Goal: Task Accomplishment & Management: Use online tool/utility

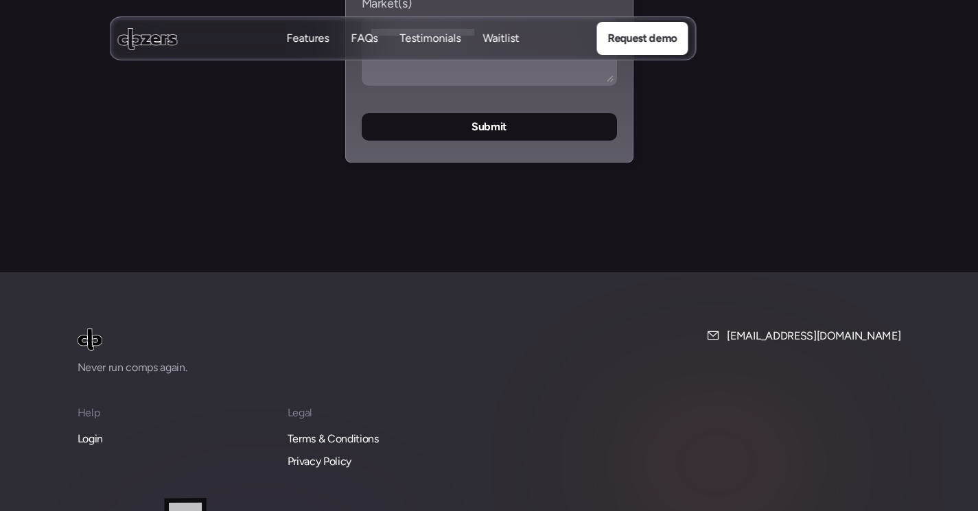
scroll to position [5655, 0]
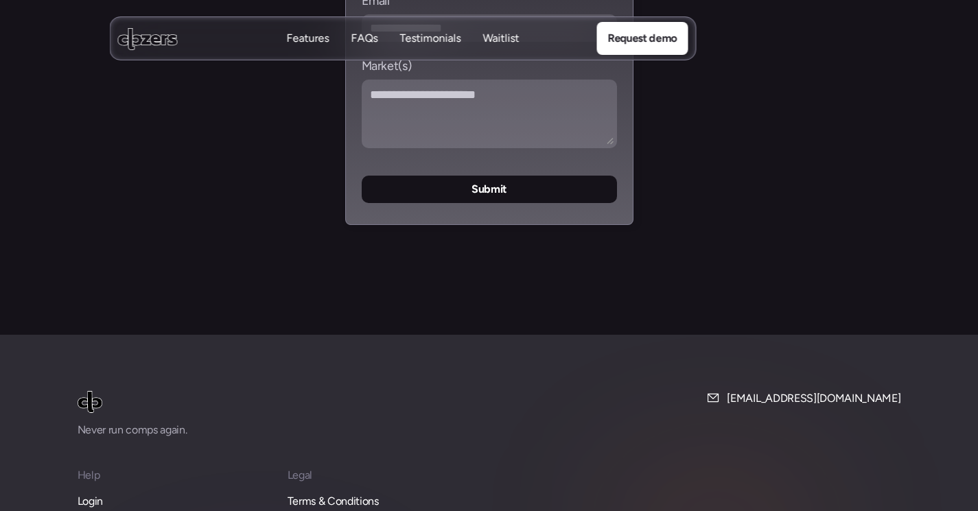
click at [85, 493] on p "Login" at bounding box center [90, 502] width 25 height 18
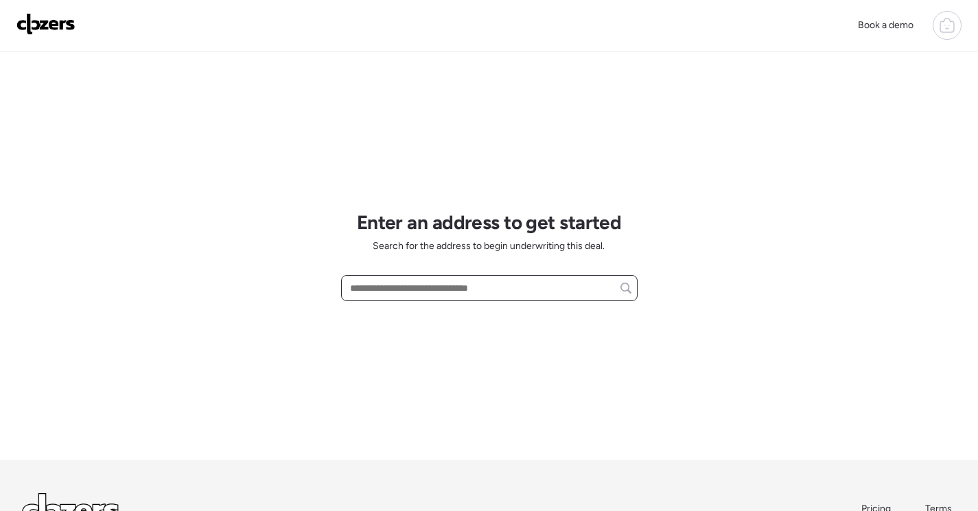
click at [505, 291] on input "text" at bounding box center [489, 288] width 284 height 19
paste input "**********"
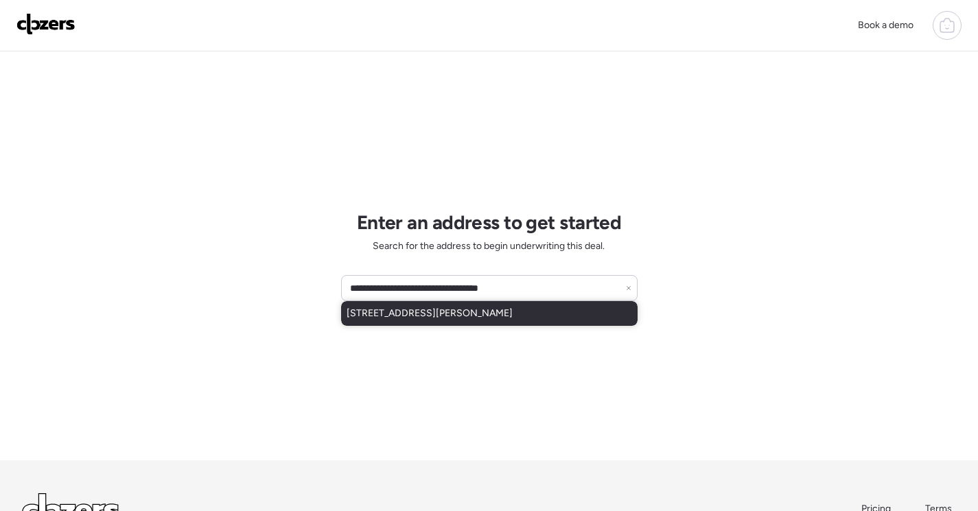
click at [514, 312] on div "8027 Aline Ave, Saint Louis, MO, 63134" at bounding box center [489, 313] width 297 height 25
type input "**********"
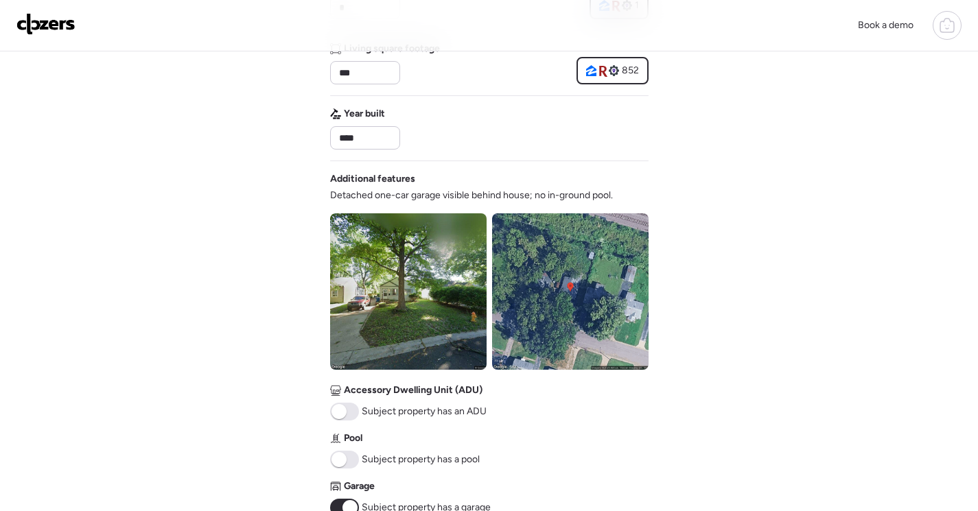
scroll to position [412, 0]
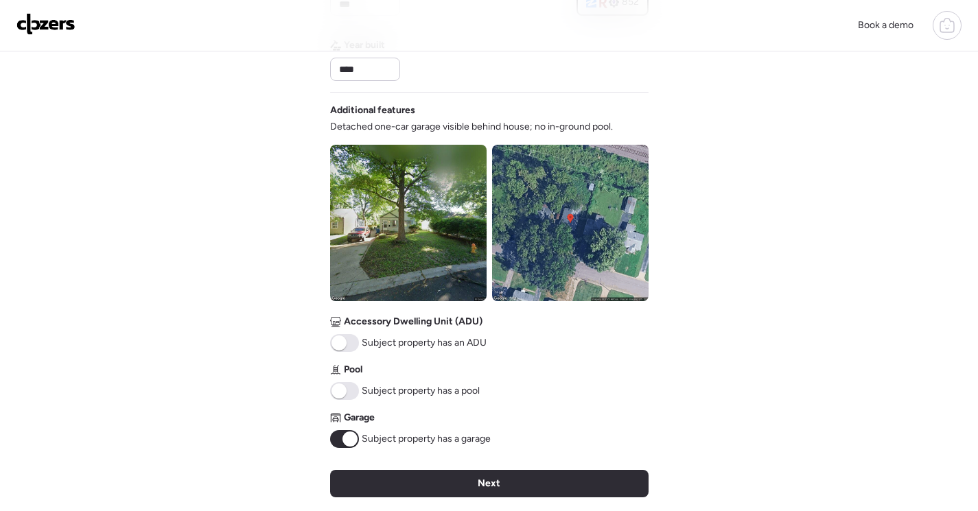
click at [346, 433] on span at bounding box center [350, 439] width 15 height 15
drag, startPoint x: 575, startPoint y: 480, endPoint x: 583, endPoint y: 480, distance: 8.2
click at [575, 480] on div "Next" at bounding box center [489, 483] width 319 height 27
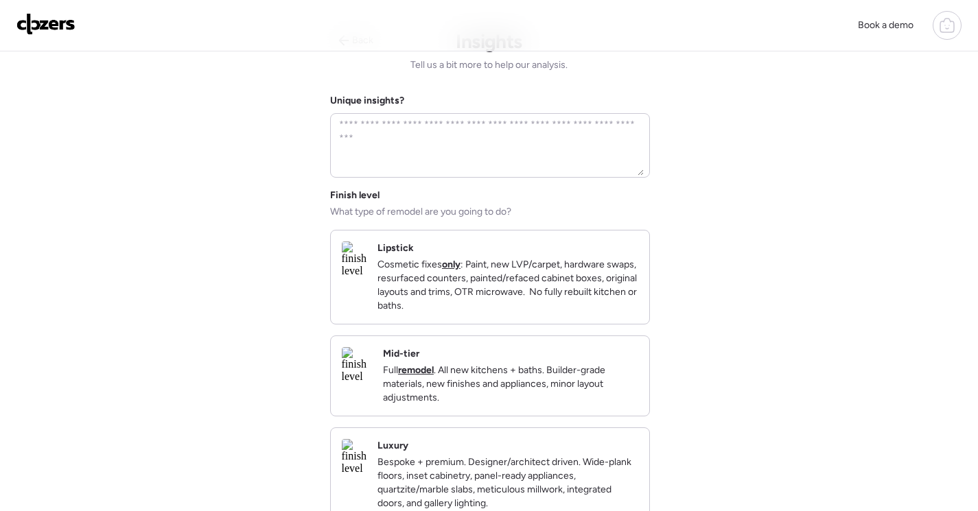
scroll to position [0, 0]
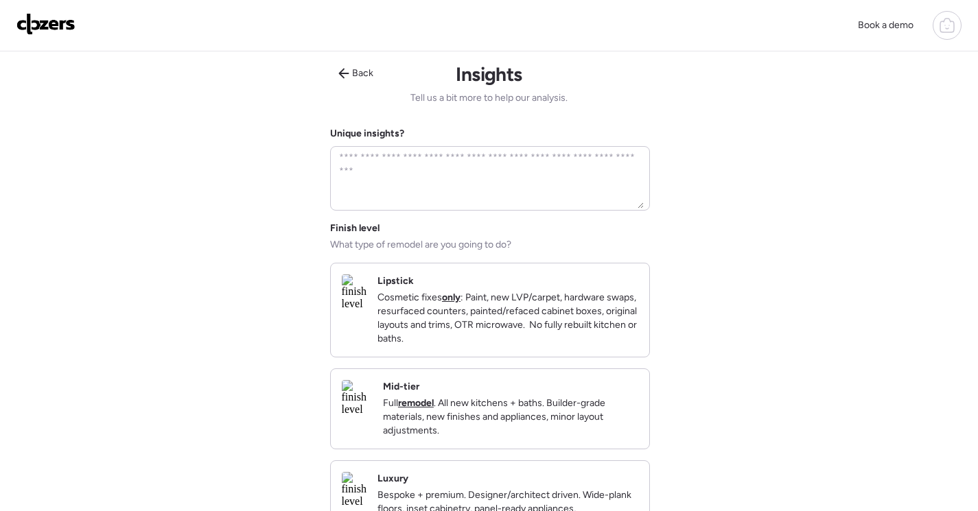
drag, startPoint x: 574, startPoint y: 426, endPoint x: 640, endPoint y: 430, distance: 66.0
click at [574, 427] on p "Full remodel . All new kitchens + baths. Builder-grade materials, new finishes …" at bounding box center [510, 417] width 255 height 41
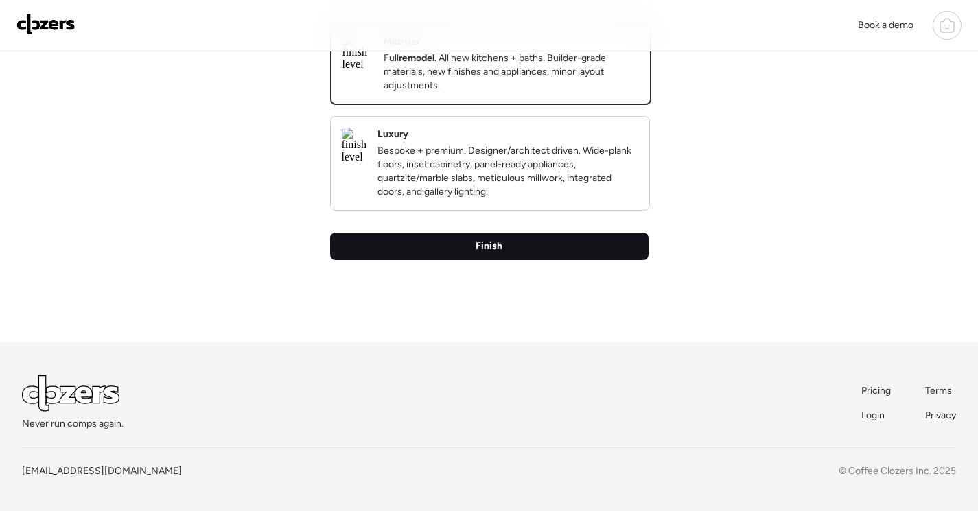
click at [503, 241] on div "Finish" at bounding box center [489, 246] width 319 height 27
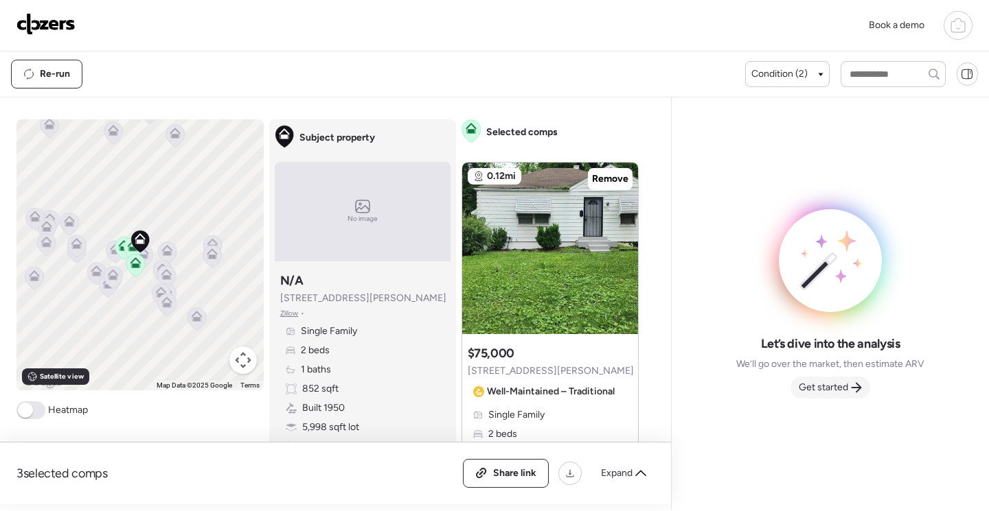
click at [826, 383] on span "Get started" at bounding box center [822, 388] width 49 height 14
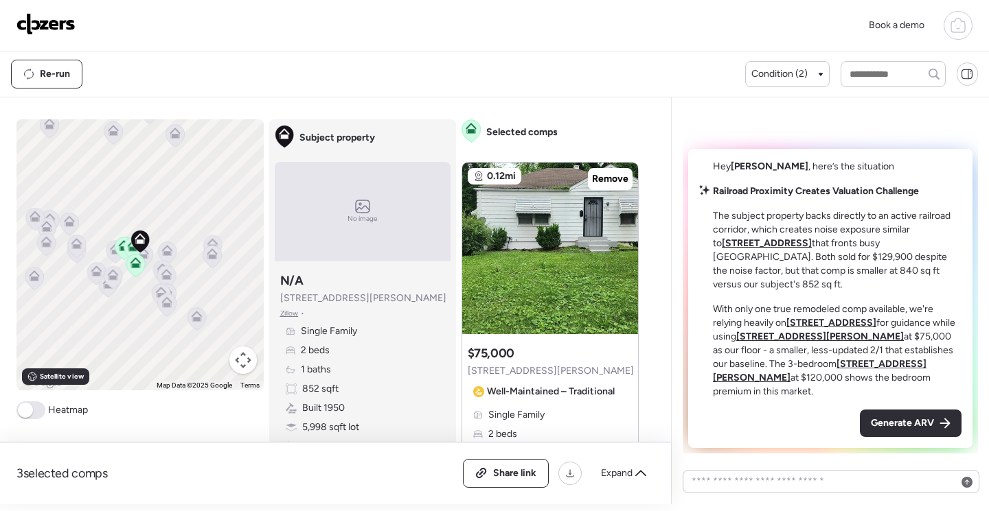
click at [901, 428] on span "Generate ARV" at bounding box center [901, 424] width 63 height 14
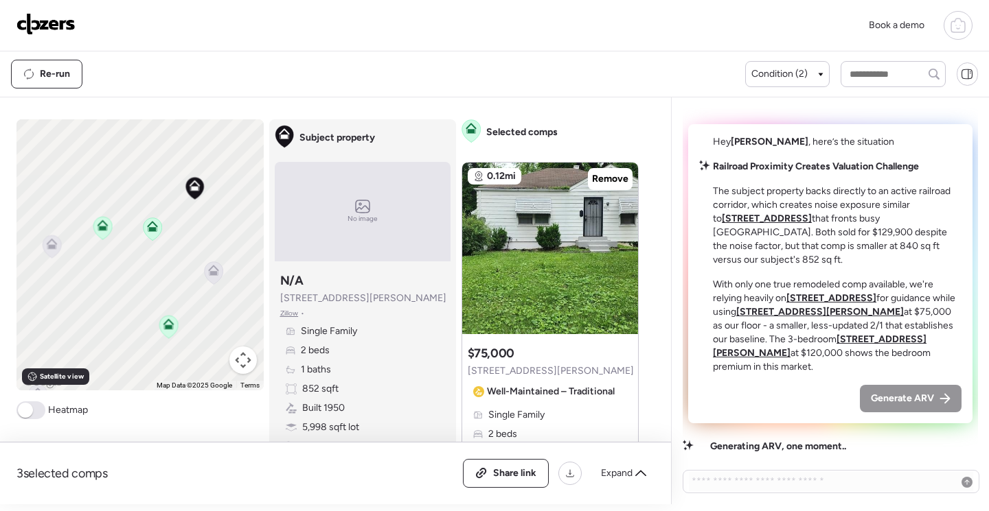
drag, startPoint x: 72, startPoint y: 301, endPoint x: 94, endPoint y: 308, distance: 22.8
click at [94, 308] on div "To activate drag with keyboard, press Alt + Enter. Once in keyboard drag state,…" at bounding box center [139, 254] width 247 height 271
click at [553, 268] on img at bounding box center [550, 249] width 176 height 172
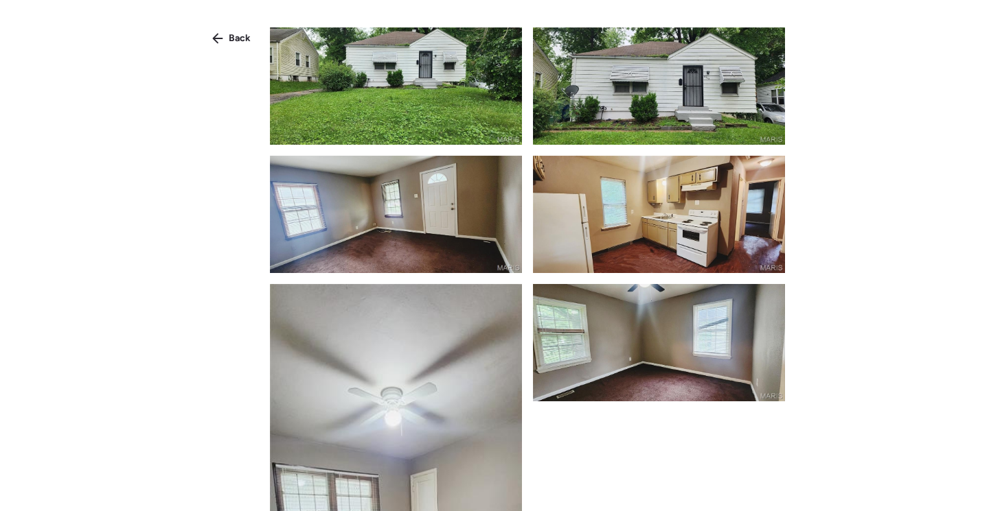
click at [460, 123] on img at bounding box center [396, 85] width 252 height 117
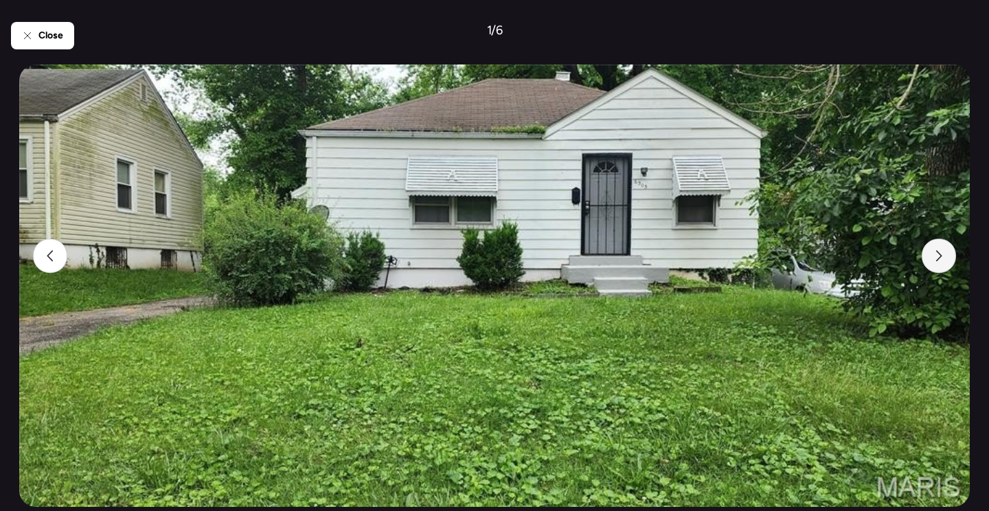
click at [931, 261] on div at bounding box center [938, 256] width 34 height 34
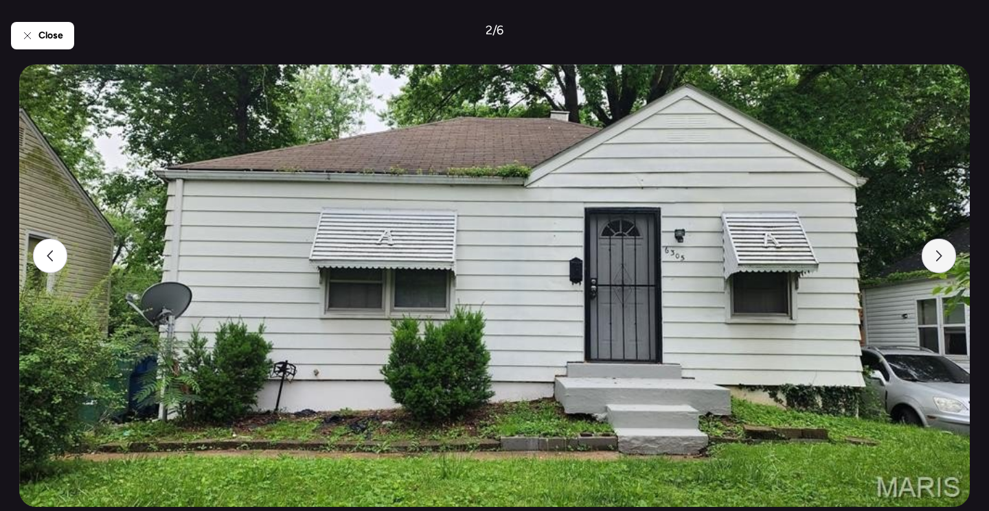
click at [932, 261] on div at bounding box center [938, 256] width 34 height 34
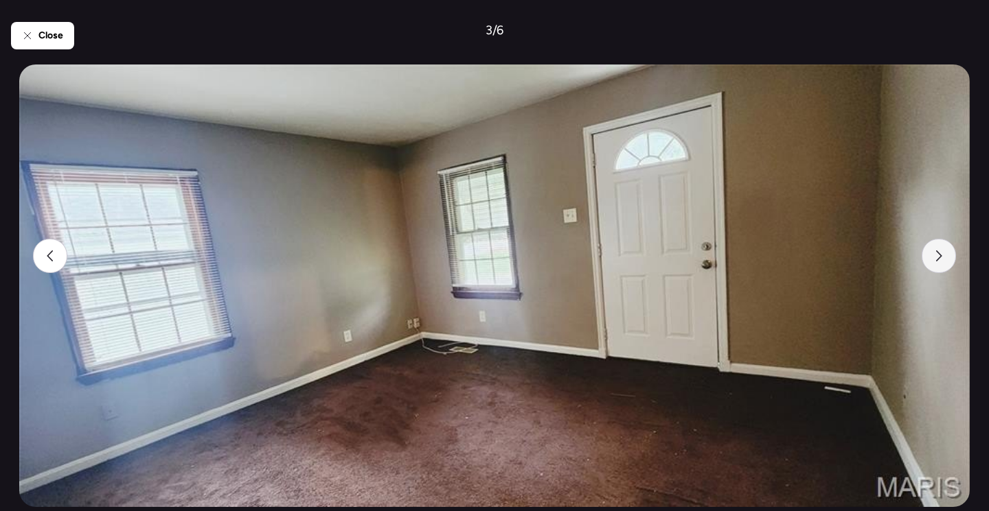
click at [932, 261] on div at bounding box center [938, 256] width 34 height 34
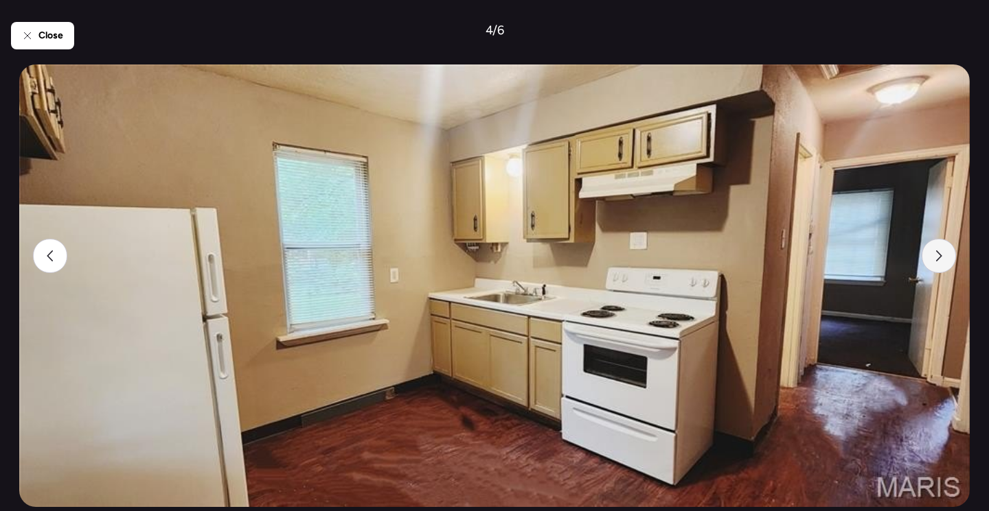
click at [932, 261] on div at bounding box center [938, 256] width 34 height 34
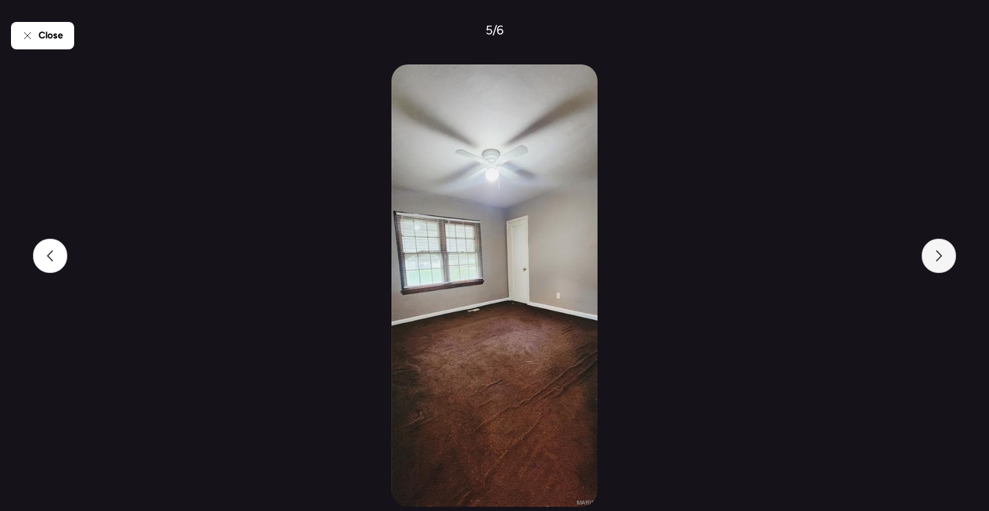
click at [932, 261] on div at bounding box center [938, 256] width 34 height 34
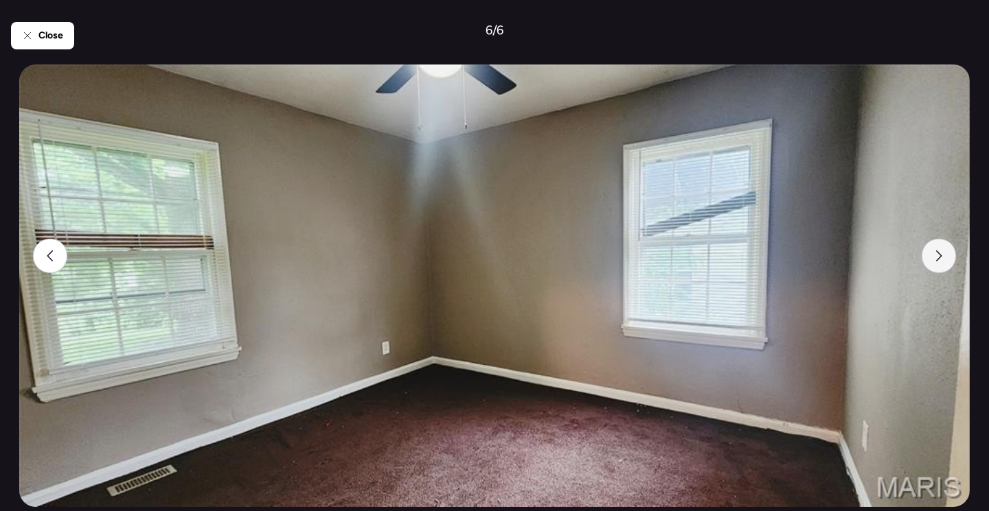
click at [932, 261] on div at bounding box center [938, 256] width 34 height 34
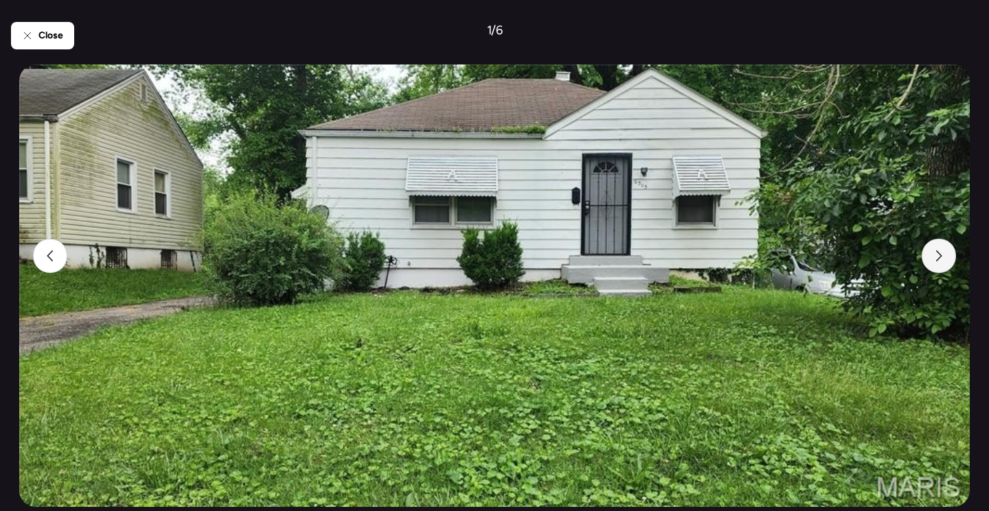
click at [932, 261] on div at bounding box center [938, 256] width 34 height 34
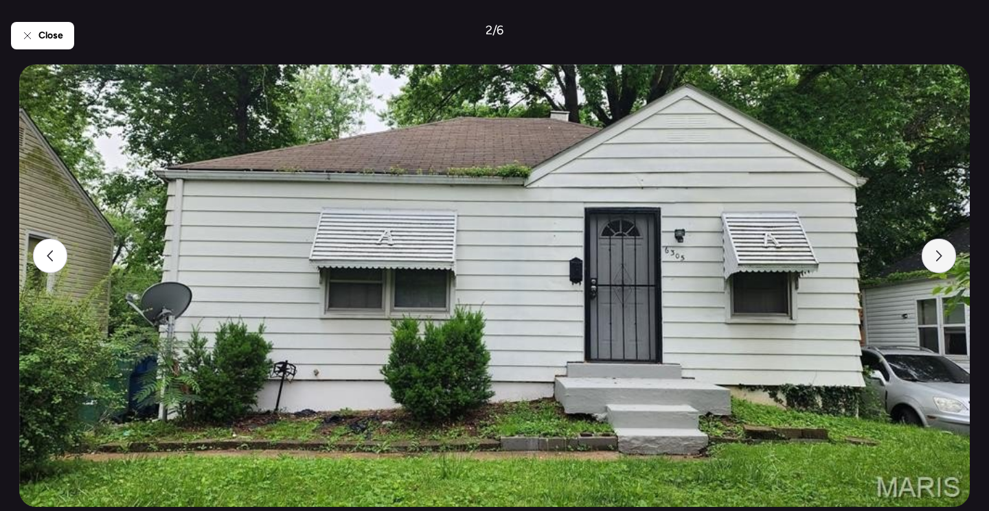
click at [932, 262] on div at bounding box center [938, 256] width 34 height 34
click at [933, 262] on div at bounding box center [938, 256] width 34 height 34
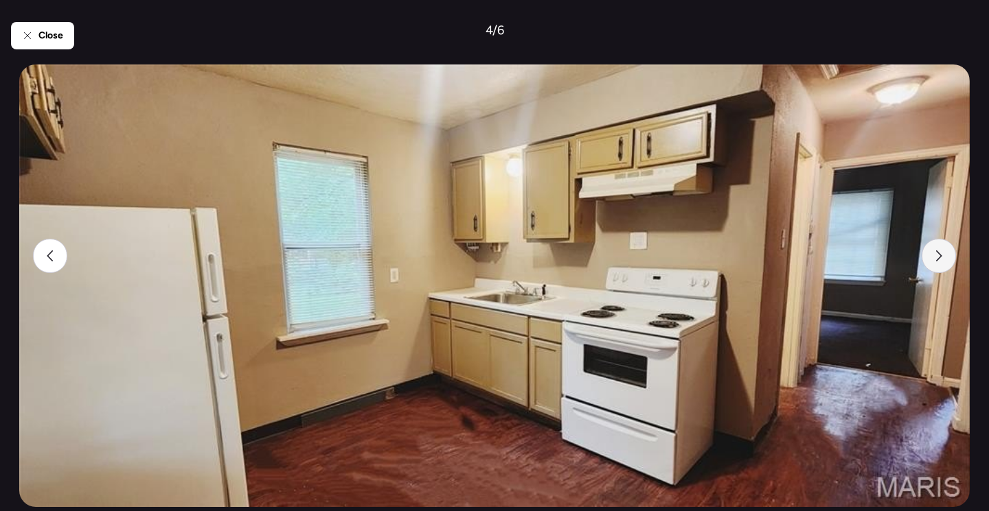
click at [933, 262] on div at bounding box center [938, 256] width 34 height 34
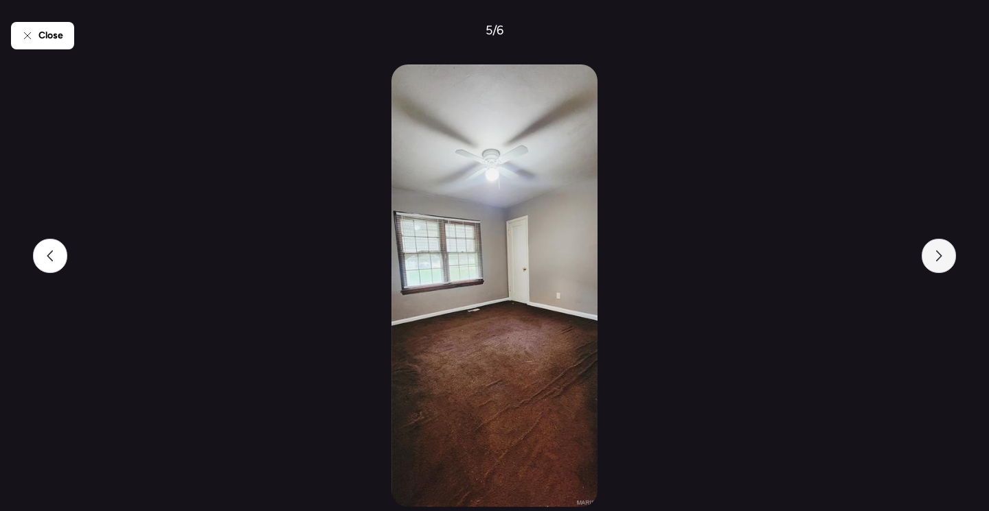
click at [933, 262] on div at bounding box center [938, 256] width 34 height 34
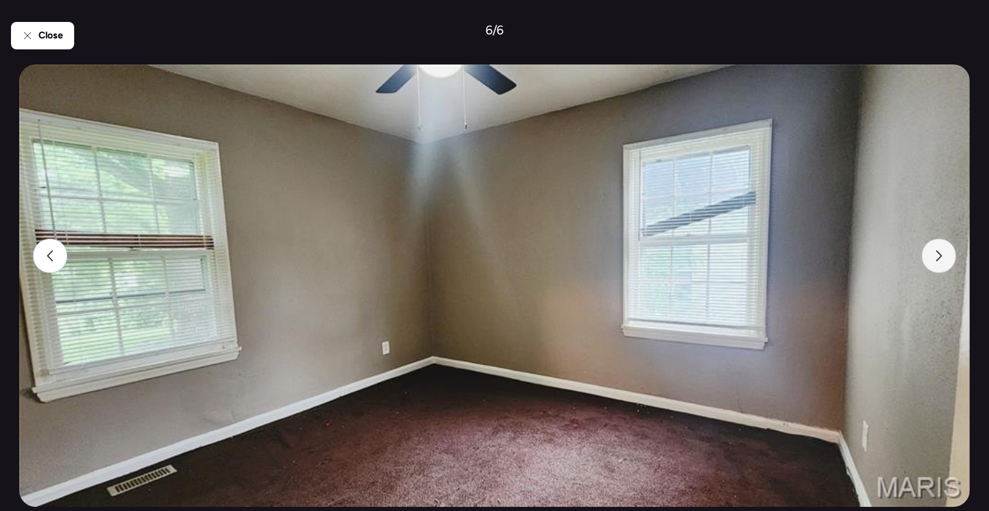
click at [933, 262] on div at bounding box center [938, 256] width 34 height 34
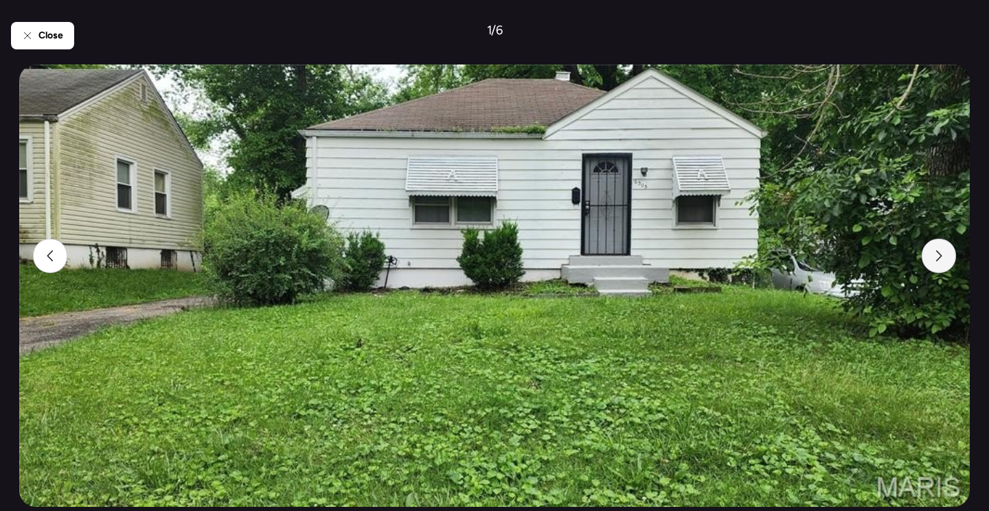
click at [933, 262] on div at bounding box center [938, 256] width 34 height 34
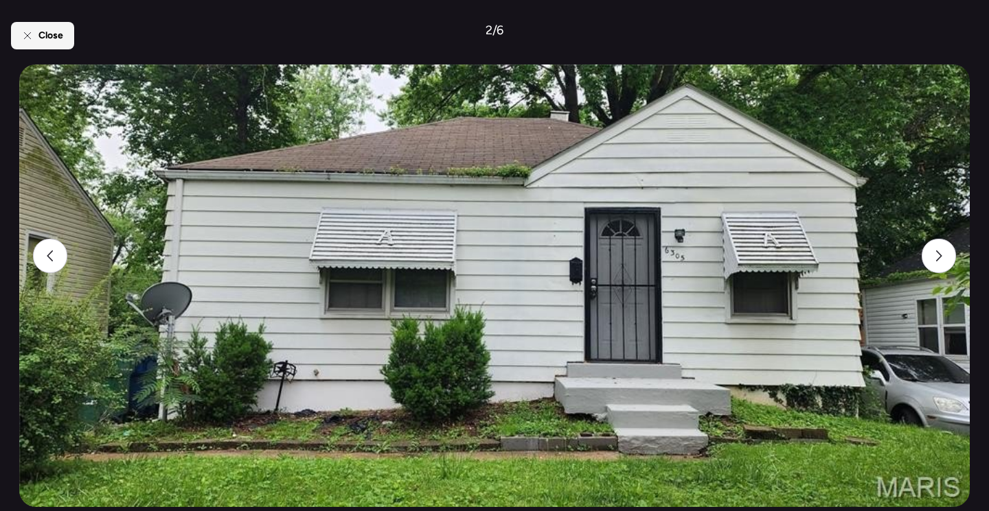
click at [51, 38] on span "Close" at bounding box center [50, 36] width 25 height 14
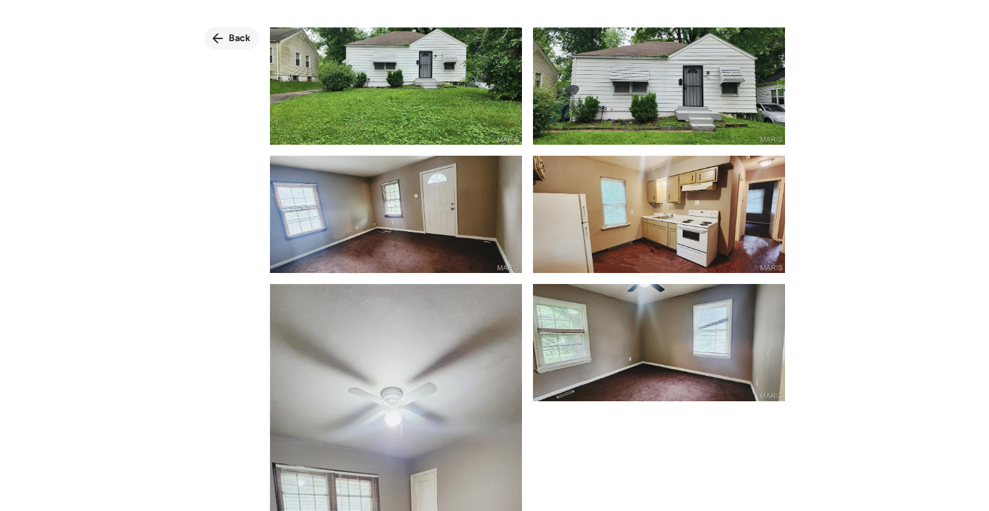
click at [240, 36] on span "Back" at bounding box center [240, 39] width 22 height 14
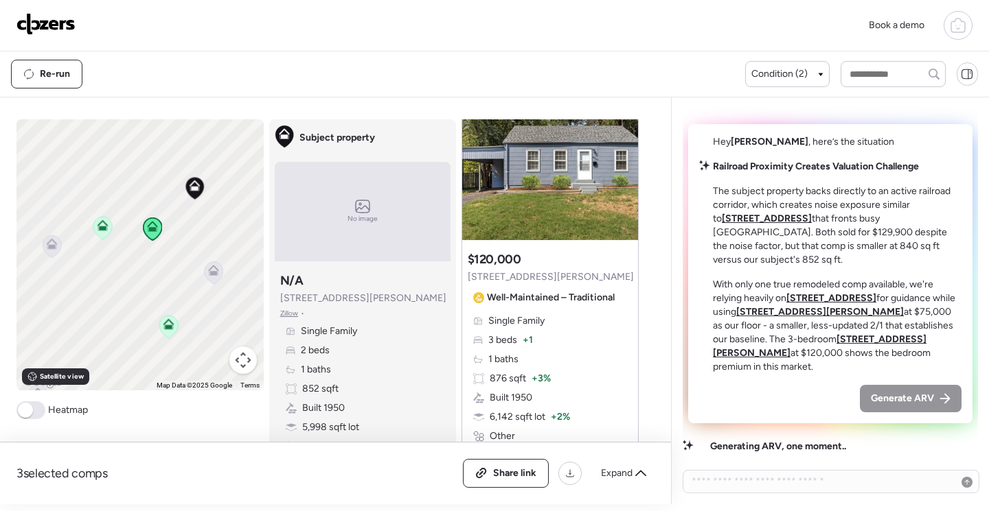
scroll to position [687, 0]
click at [581, 206] on img at bounding box center [550, 156] width 176 height 172
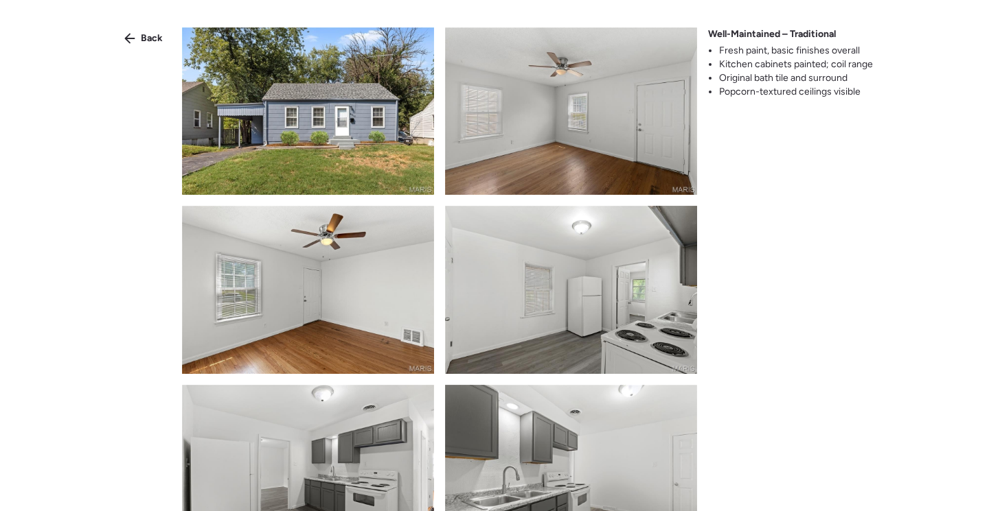
click at [366, 135] on img at bounding box center [308, 111] width 252 height 168
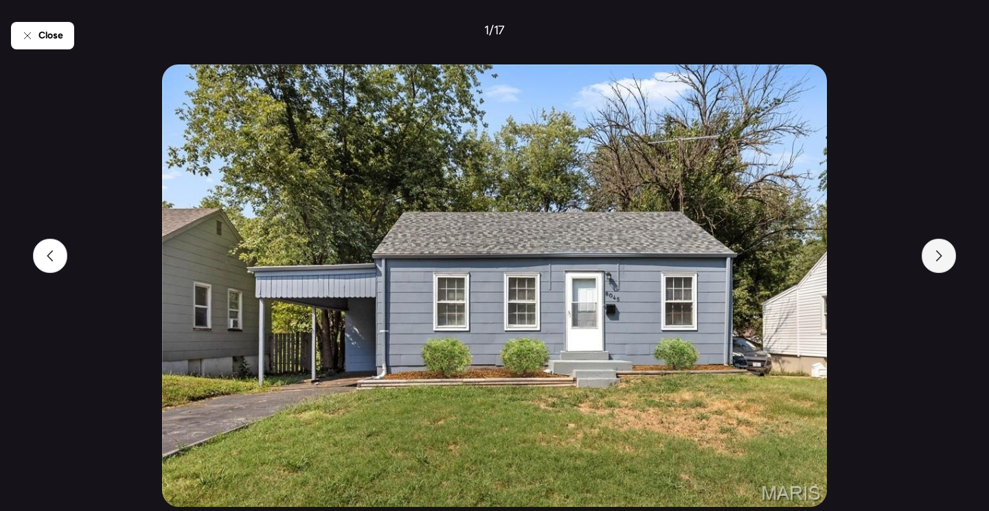
click at [923, 260] on div at bounding box center [938, 256] width 34 height 34
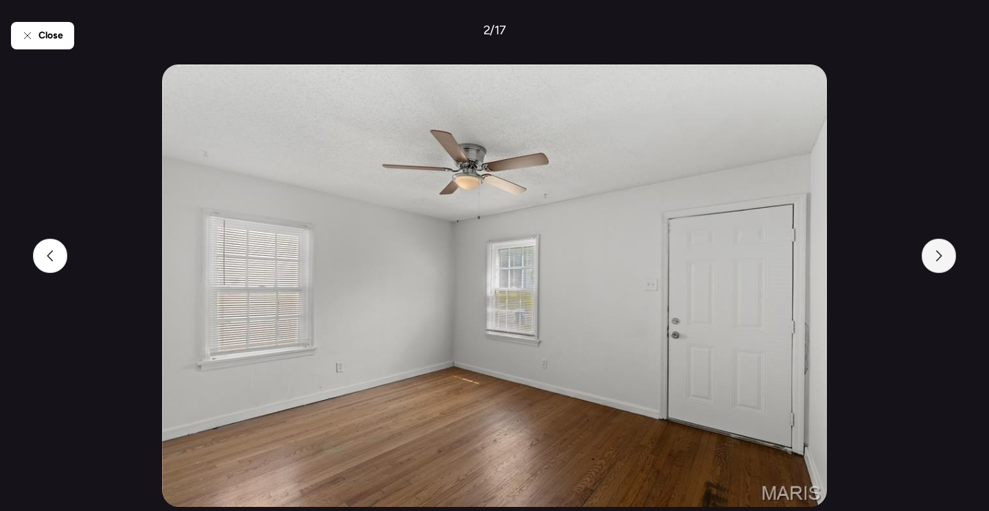
click at [923, 260] on div at bounding box center [938, 256] width 34 height 34
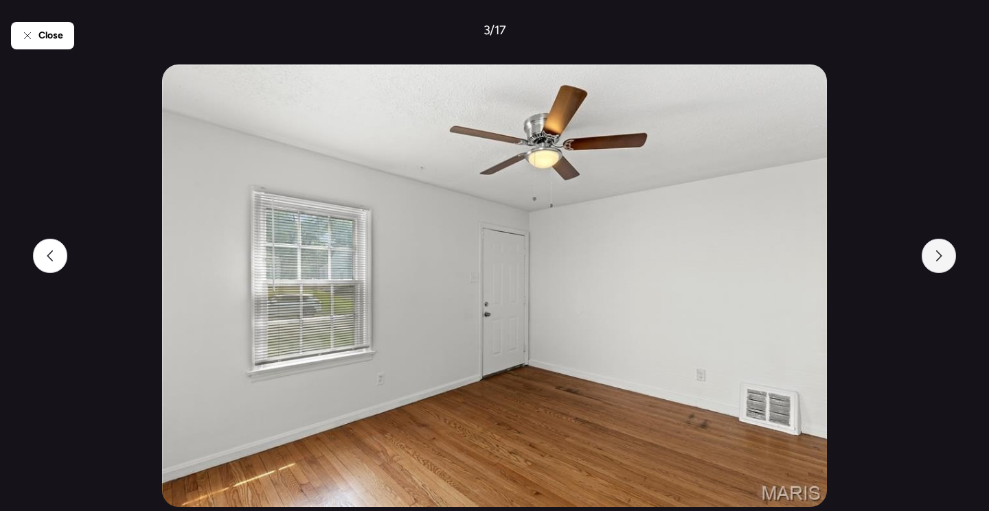
click at [923, 260] on div at bounding box center [938, 256] width 34 height 34
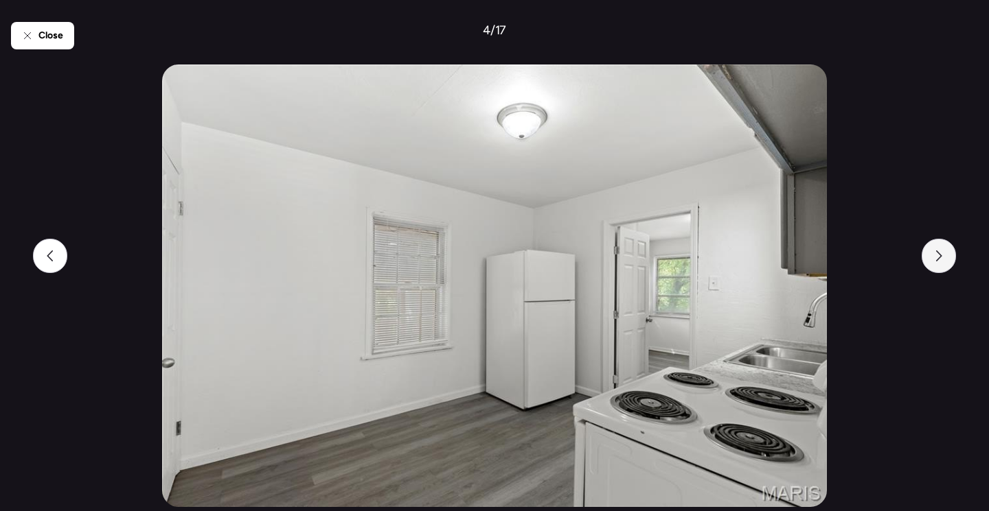
click at [923, 260] on div at bounding box center [938, 256] width 34 height 34
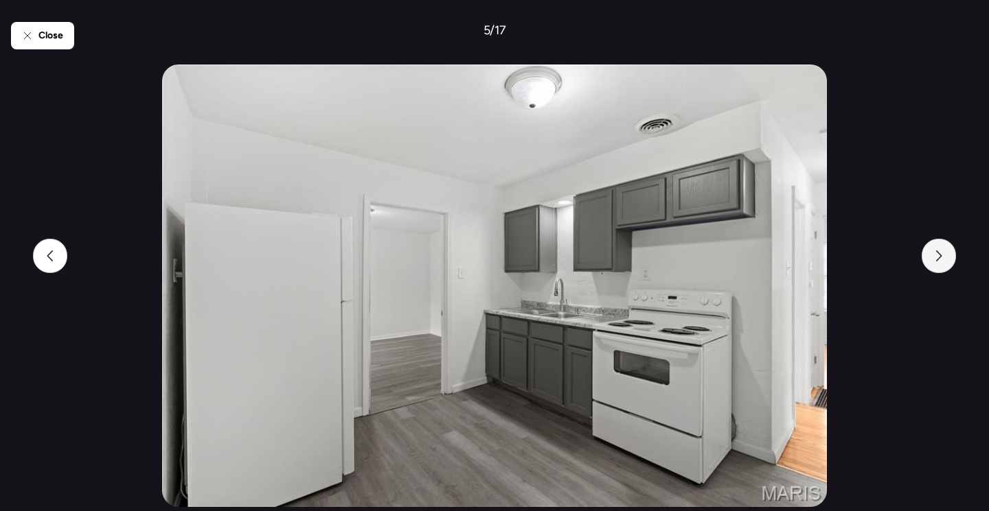
click at [923, 260] on div at bounding box center [938, 256] width 34 height 34
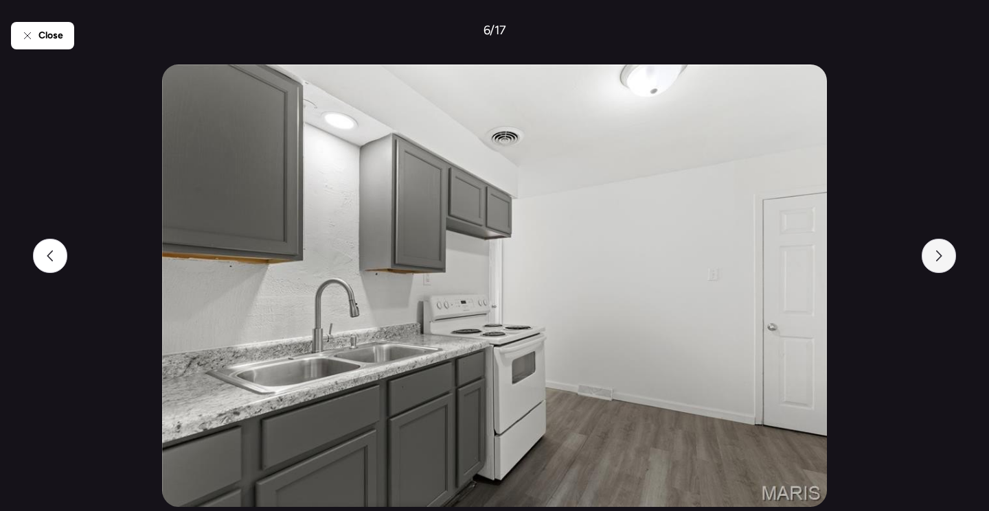
click at [923, 260] on div at bounding box center [938, 256] width 34 height 34
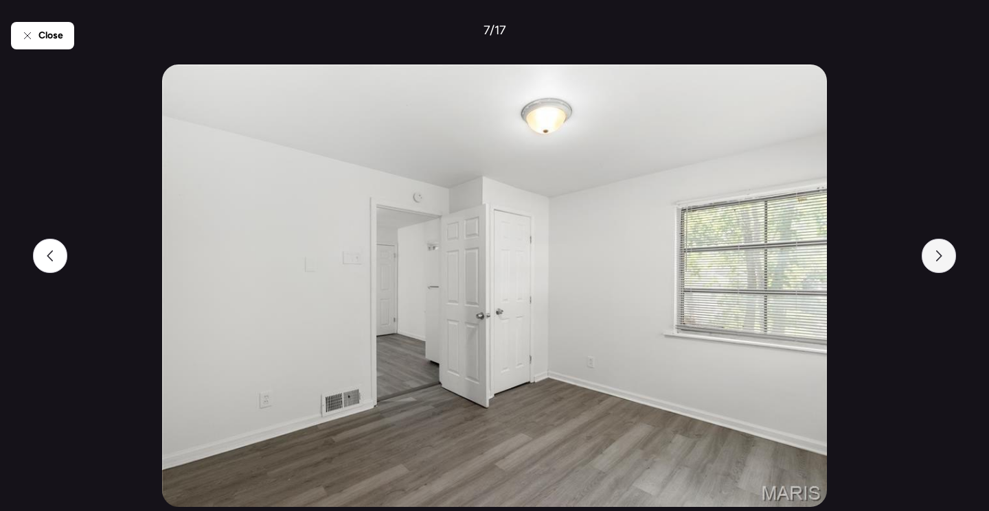
click at [923, 260] on div at bounding box center [938, 256] width 34 height 34
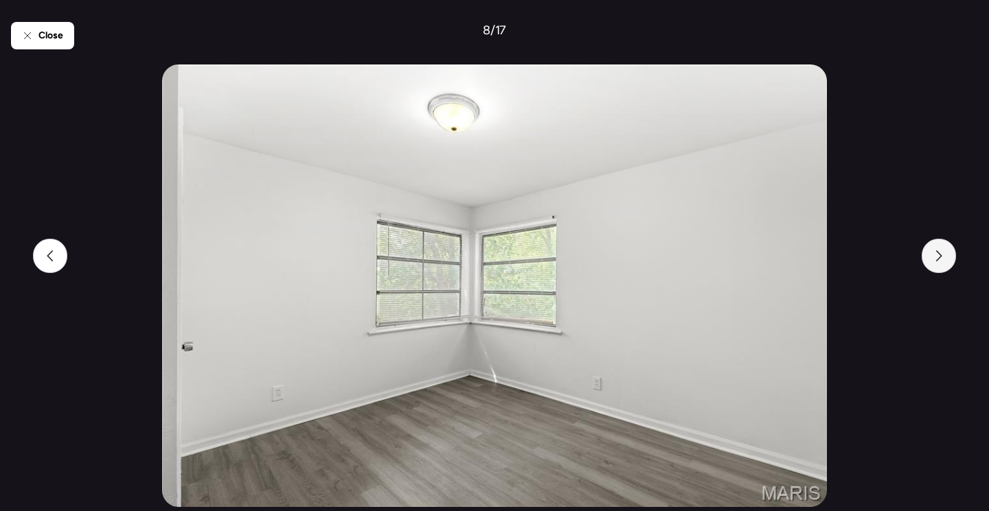
click at [923, 260] on div at bounding box center [938, 256] width 34 height 34
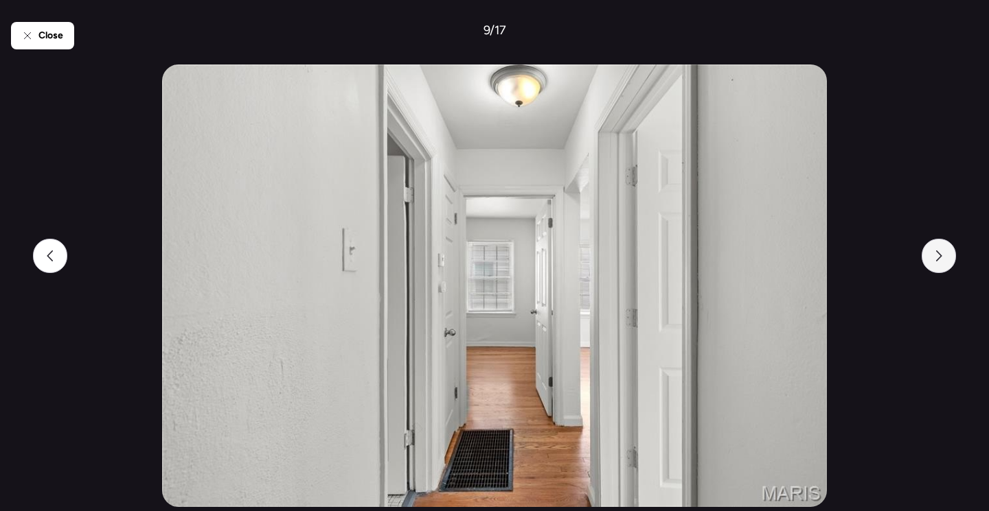
click at [923, 260] on div at bounding box center [938, 256] width 34 height 34
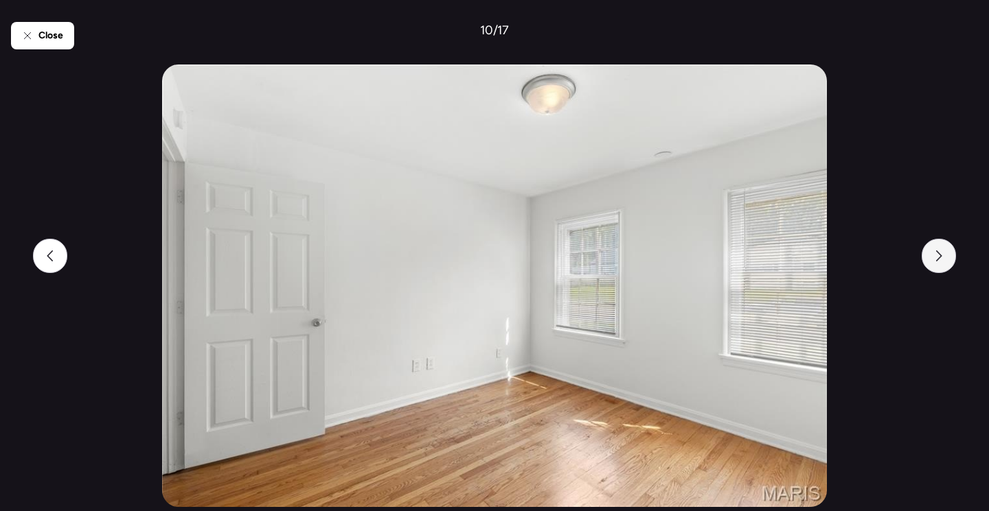
click at [923, 260] on div at bounding box center [938, 256] width 34 height 34
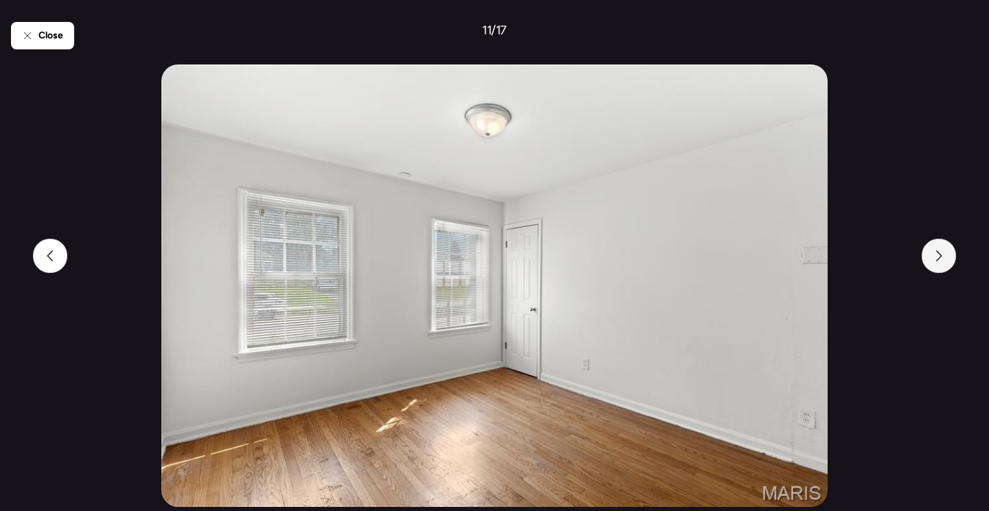
click at [923, 260] on div at bounding box center [938, 256] width 34 height 34
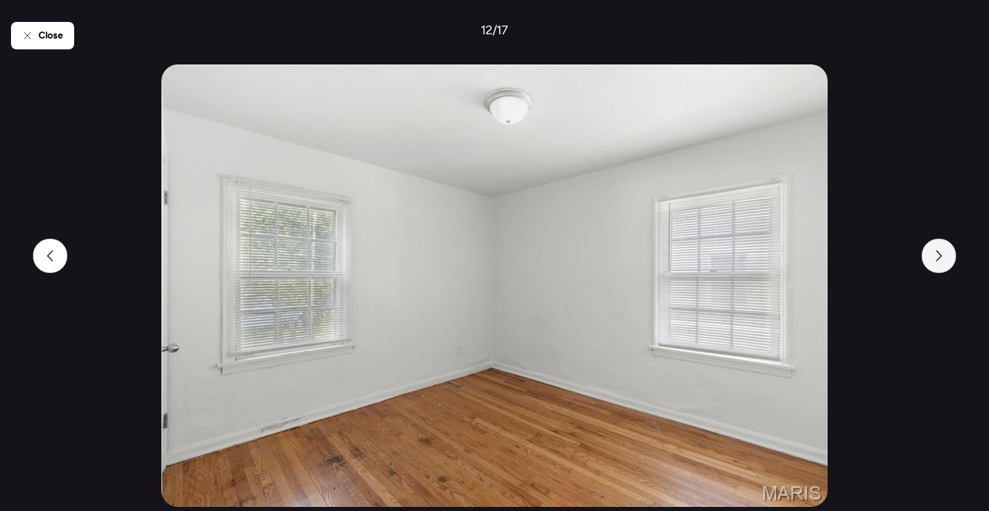
click at [923, 260] on div at bounding box center [938, 256] width 34 height 34
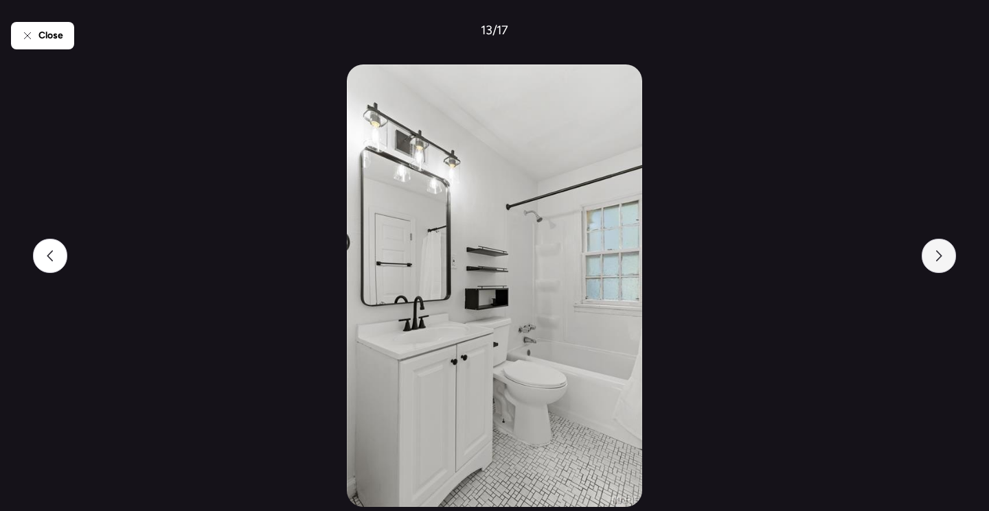
click at [923, 260] on div at bounding box center [938, 256] width 34 height 34
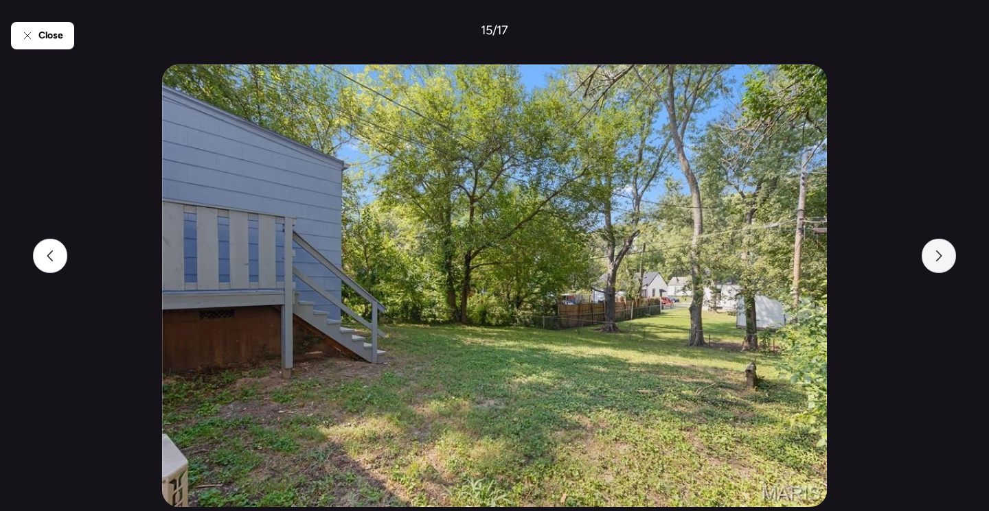
click at [923, 260] on div at bounding box center [938, 256] width 34 height 34
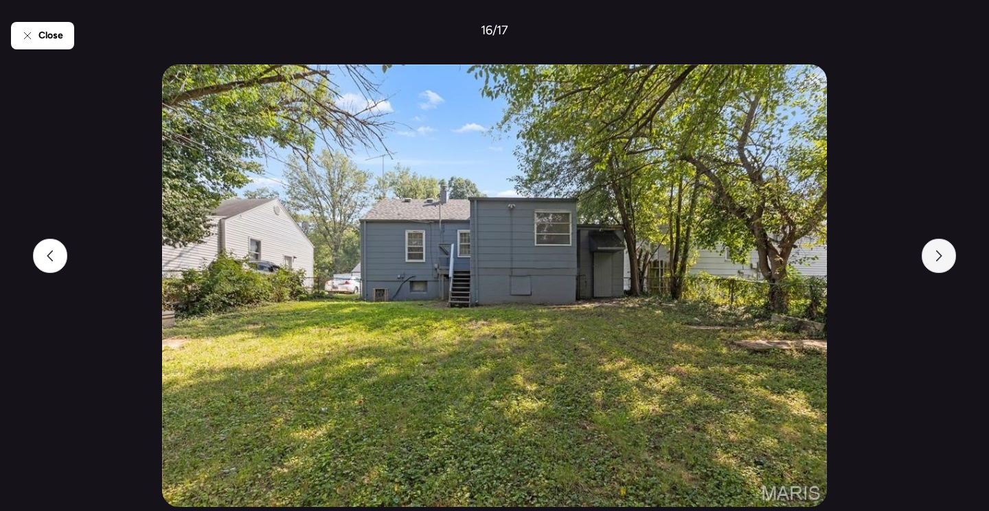
click at [923, 260] on div at bounding box center [938, 256] width 34 height 34
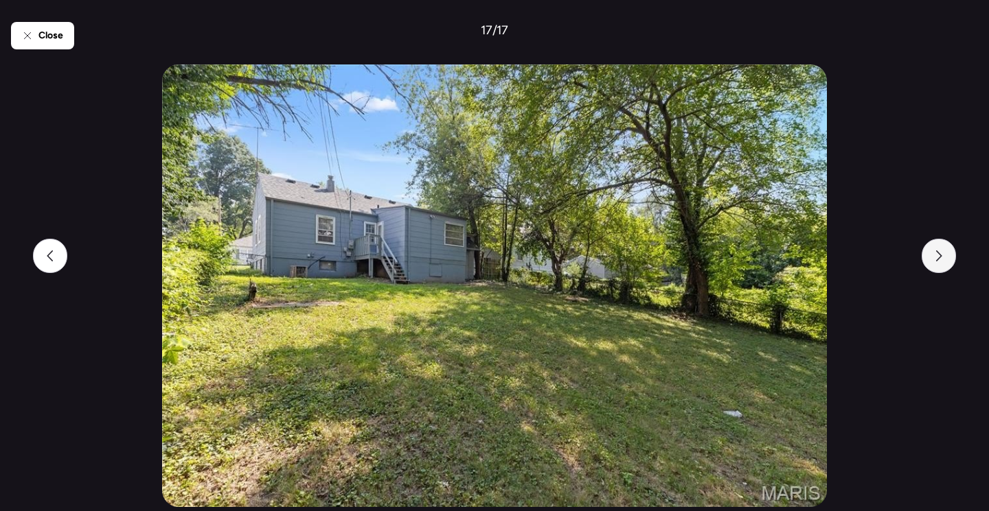
click at [923, 260] on div at bounding box center [938, 256] width 34 height 34
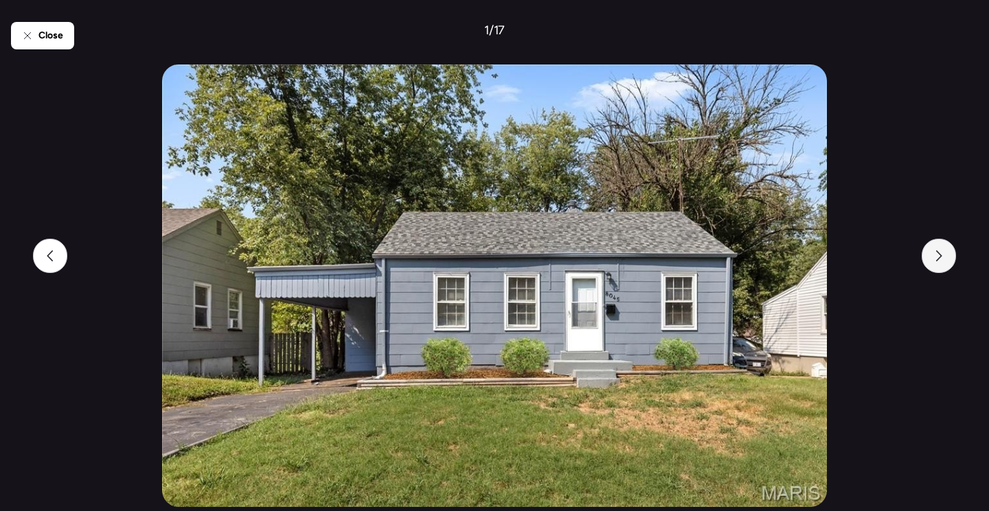
click at [923, 260] on div at bounding box center [938, 256] width 34 height 34
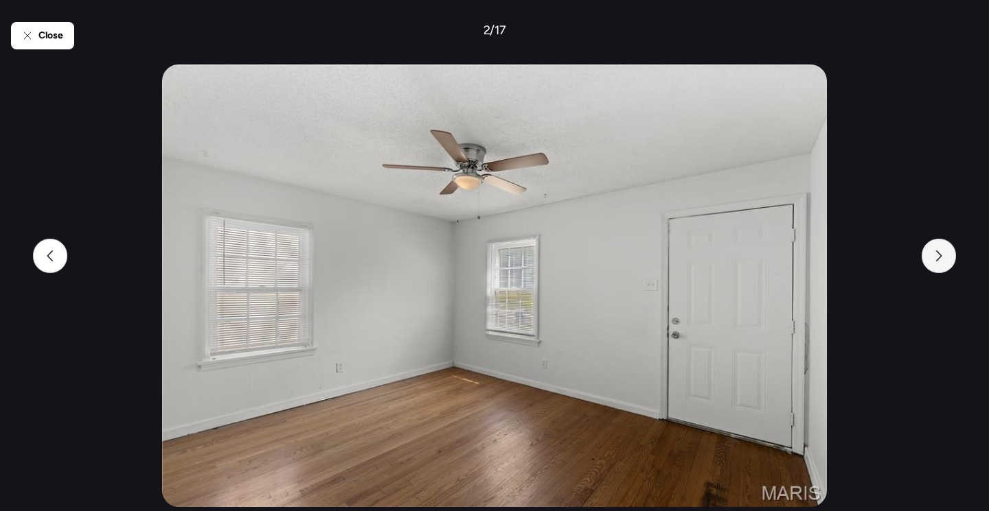
click at [923, 260] on div at bounding box center [938, 256] width 34 height 34
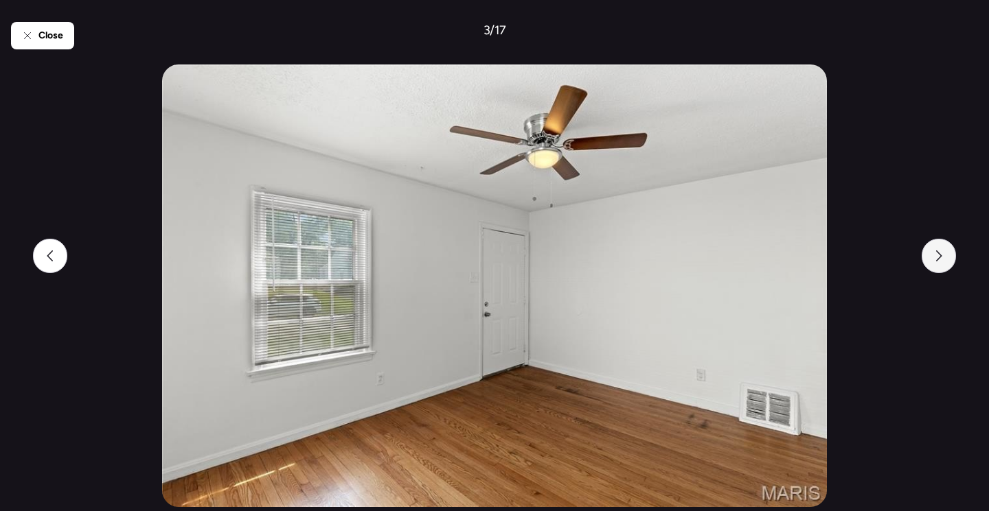
click at [923, 260] on div at bounding box center [938, 256] width 34 height 34
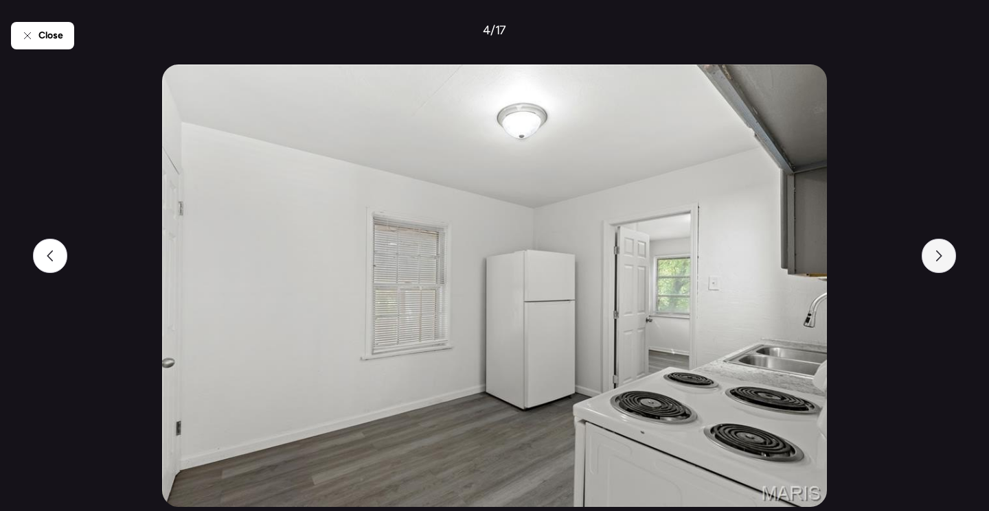
click at [923, 260] on div at bounding box center [938, 256] width 34 height 34
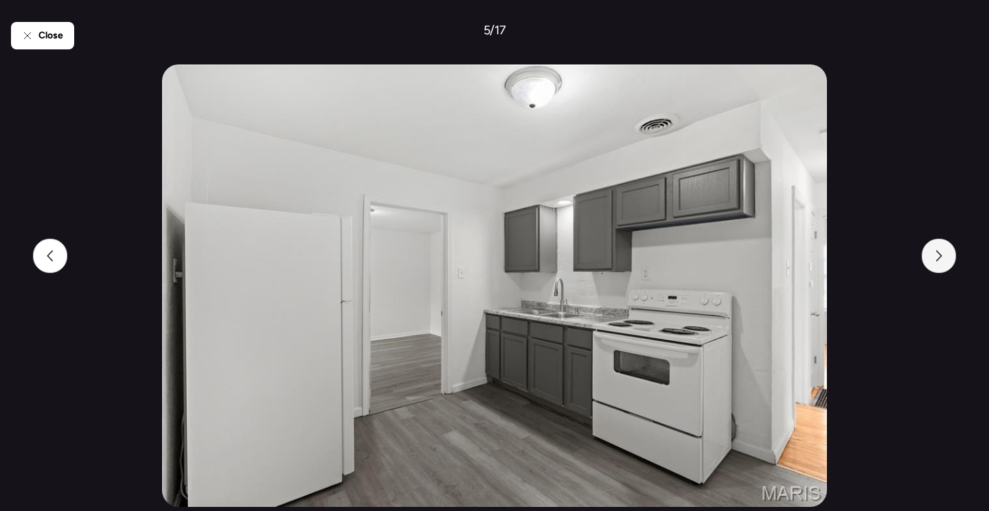
click at [923, 260] on div at bounding box center [938, 256] width 34 height 34
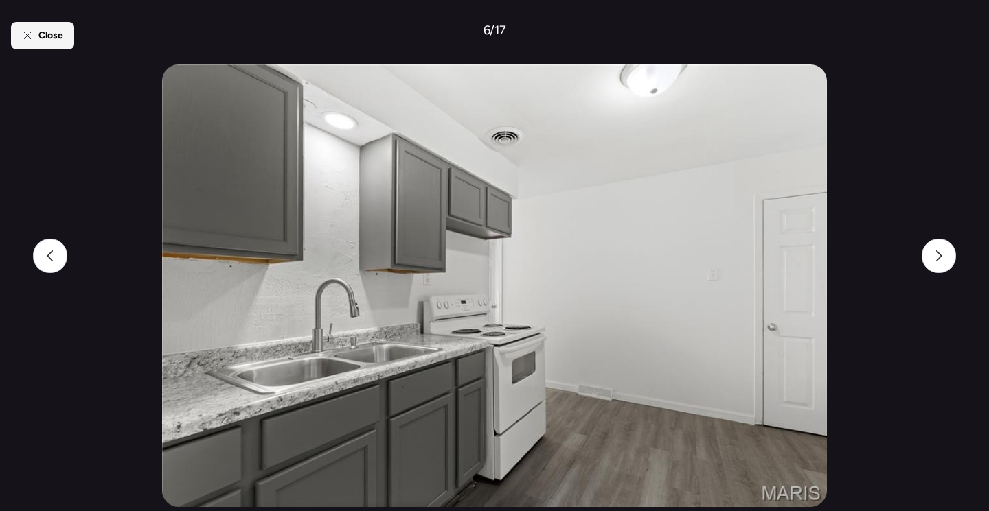
click at [68, 37] on div "Close" at bounding box center [42, 35] width 63 height 27
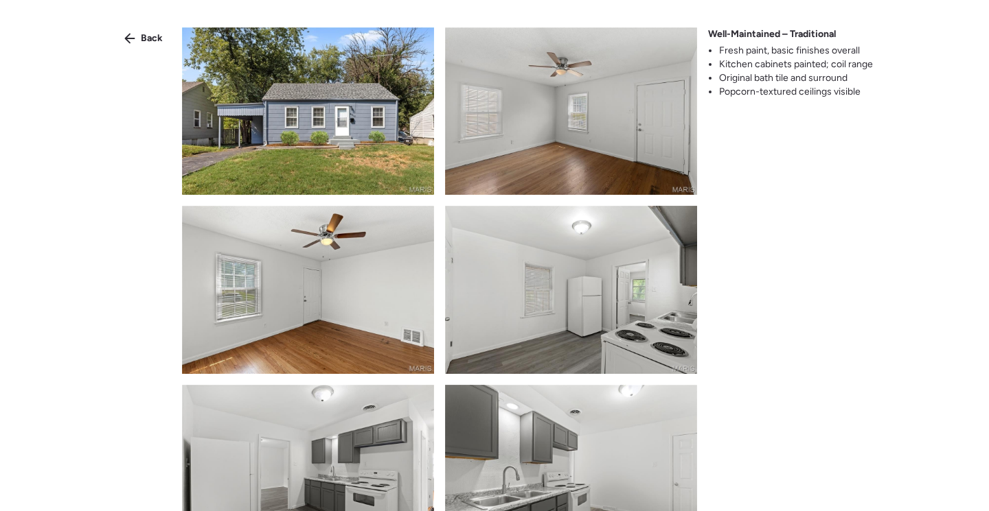
drag, startPoint x: 154, startPoint y: 35, endPoint x: 359, endPoint y: 94, distance: 212.9
click at [154, 35] on span "Back" at bounding box center [152, 39] width 22 height 14
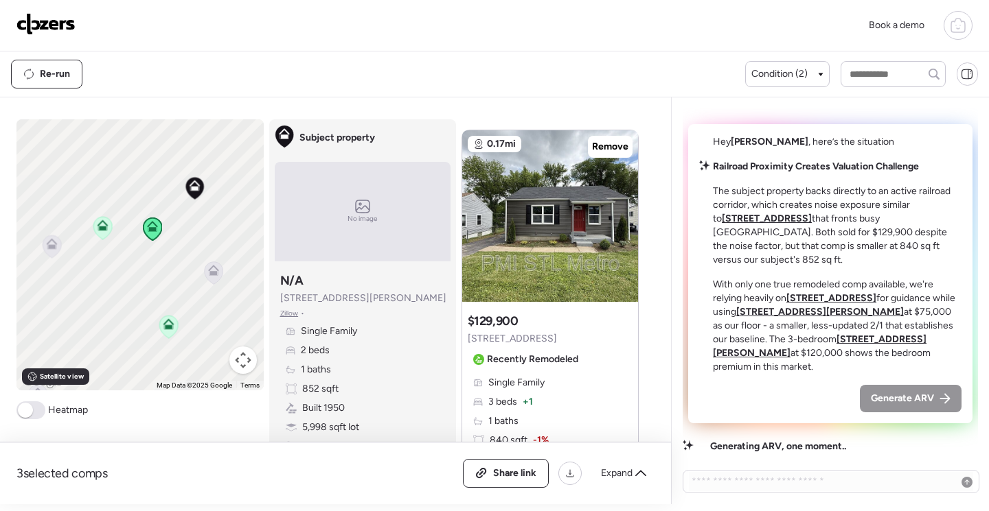
scroll to position [1236, 0]
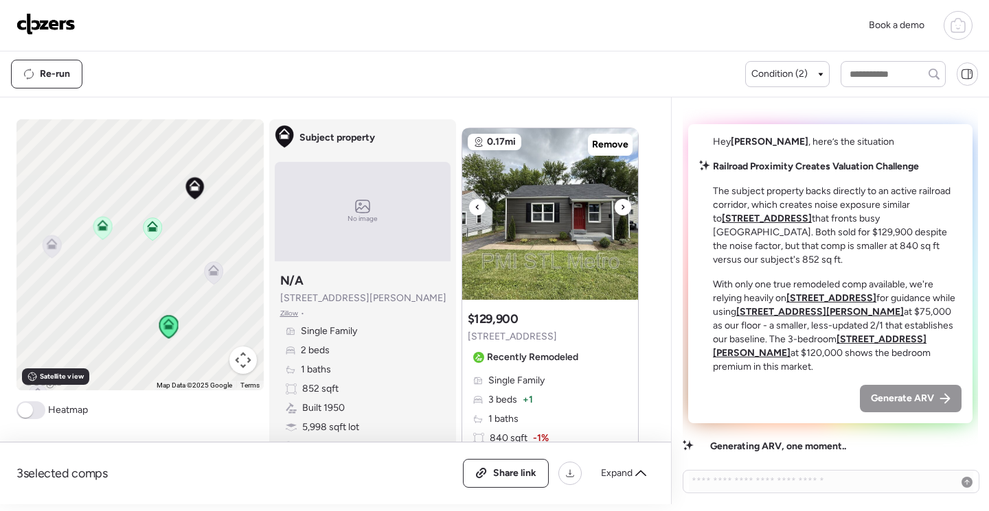
click at [586, 220] on img at bounding box center [550, 214] width 176 height 172
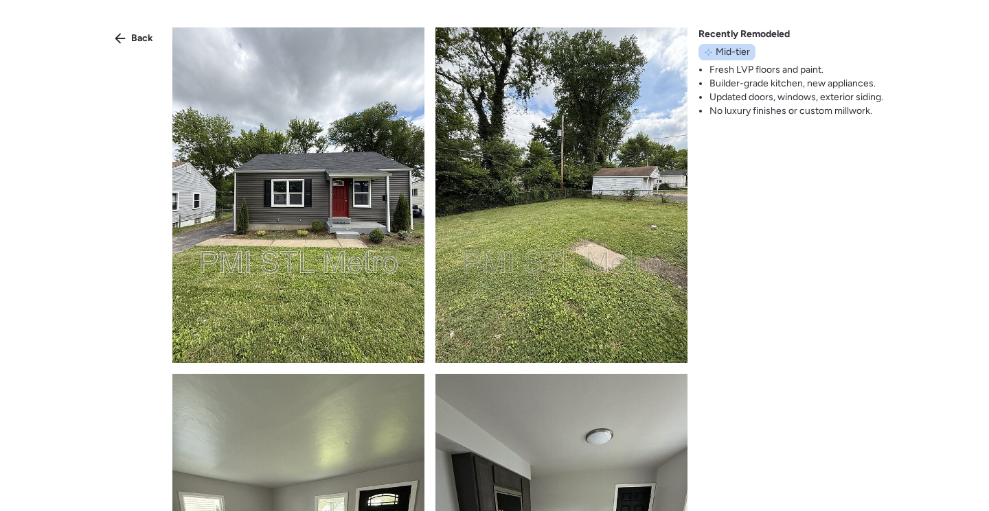
click at [390, 187] on img at bounding box center [298, 195] width 252 height 336
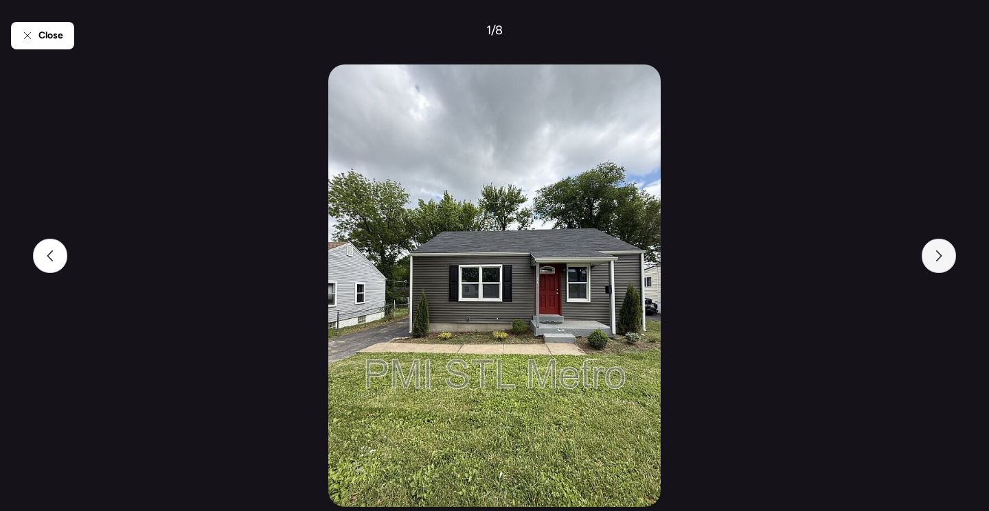
click at [935, 257] on icon at bounding box center [938, 256] width 11 height 11
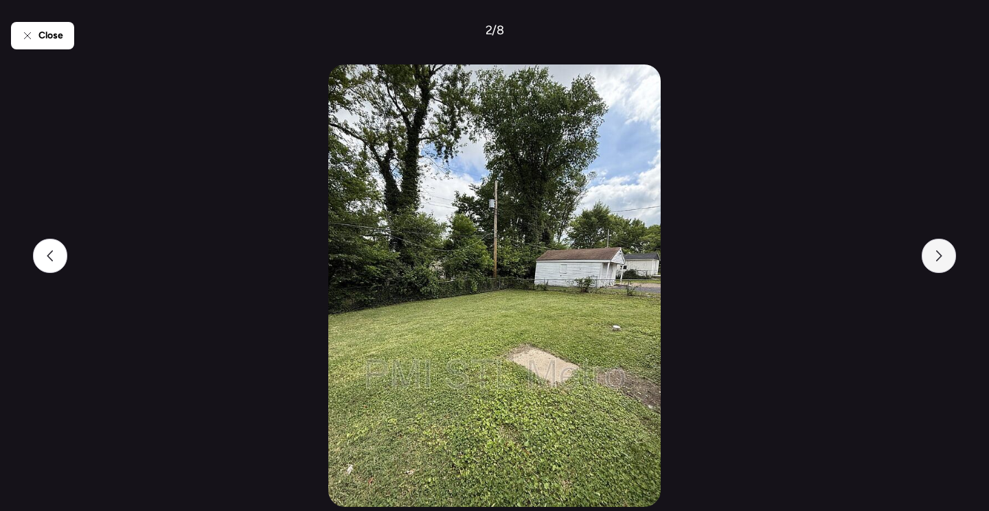
click at [935, 257] on icon at bounding box center [938, 256] width 11 height 11
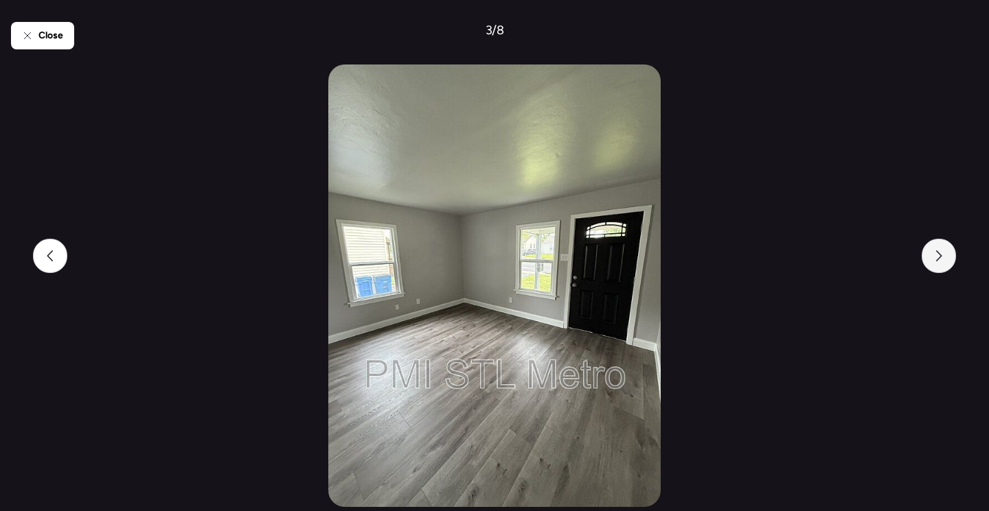
click at [935, 257] on icon at bounding box center [938, 256] width 11 height 11
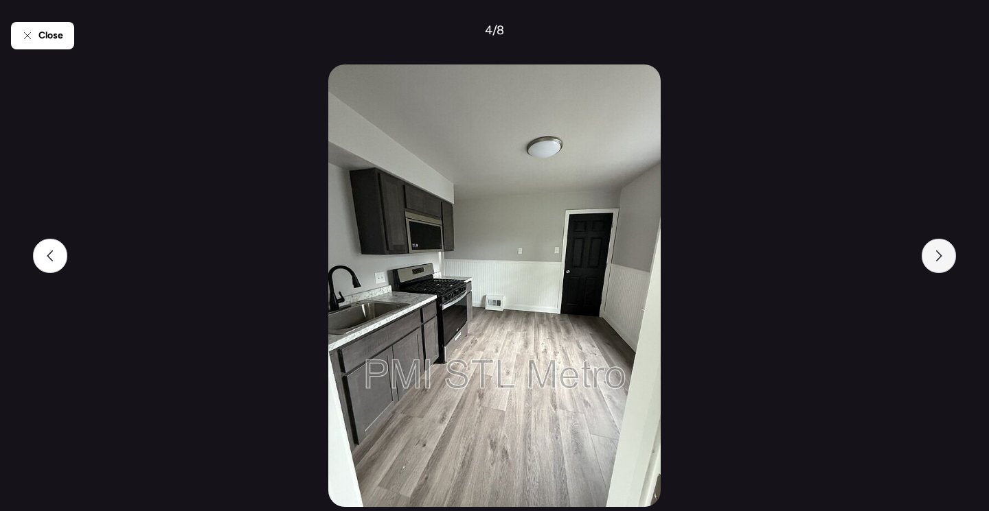
click at [935, 257] on icon at bounding box center [938, 256] width 11 height 11
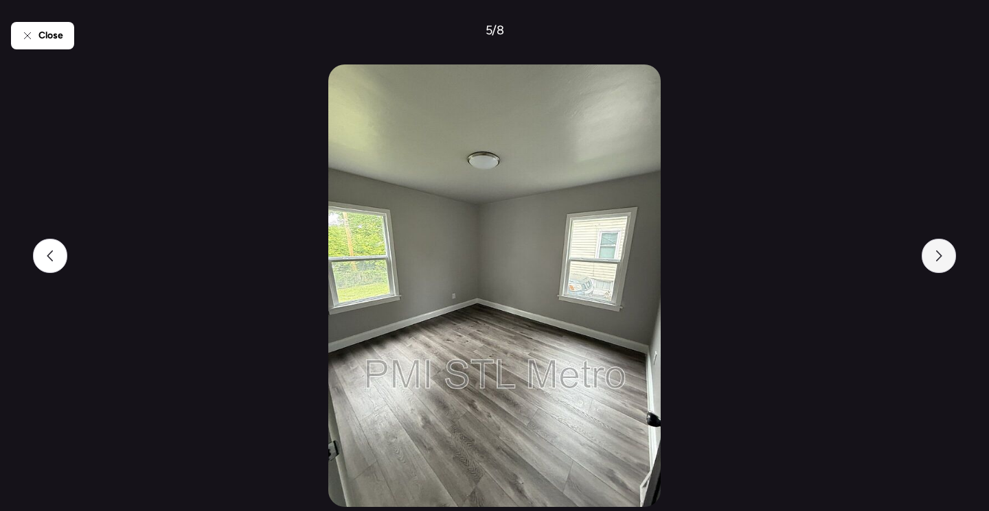
click at [935, 257] on icon at bounding box center [938, 256] width 11 height 11
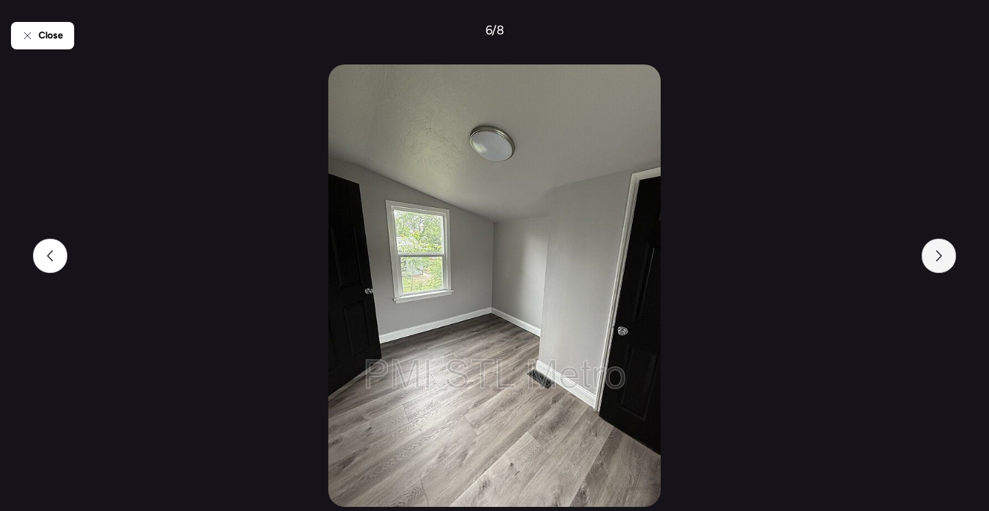
click at [935, 257] on icon at bounding box center [938, 256] width 11 height 11
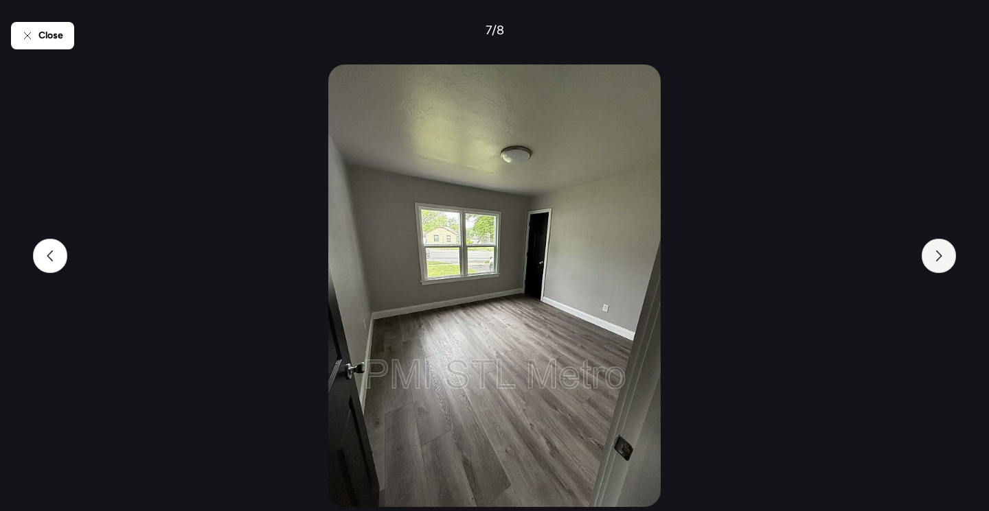
click at [935, 257] on icon at bounding box center [938, 256] width 11 height 11
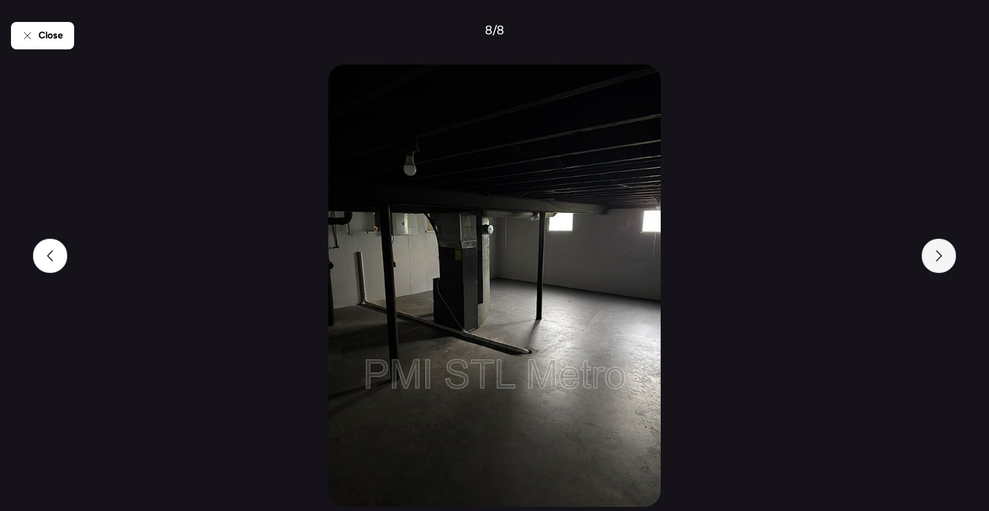
click at [935, 257] on icon at bounding box center [938, 256] width 11 height 11
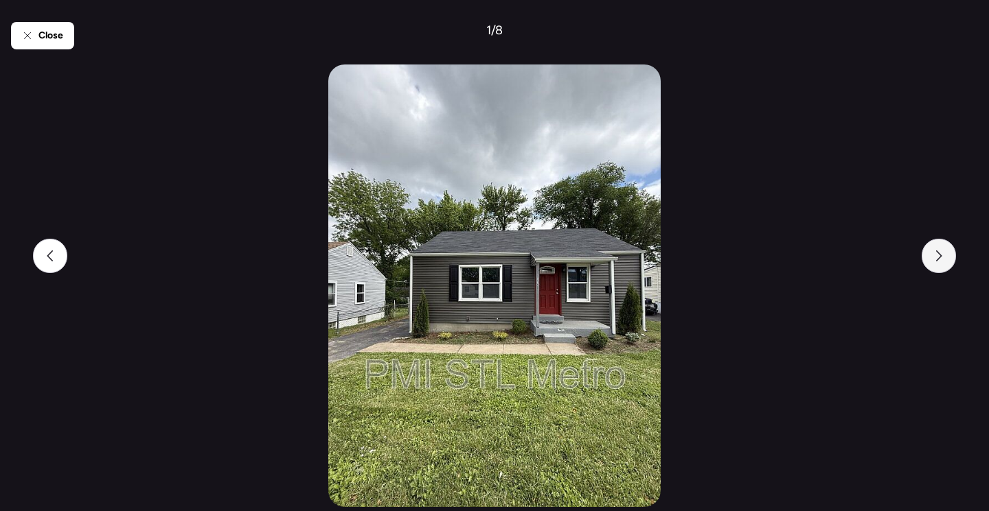
click at [935, 257] on icon at bounding box center [938, 256] width 11 height 11
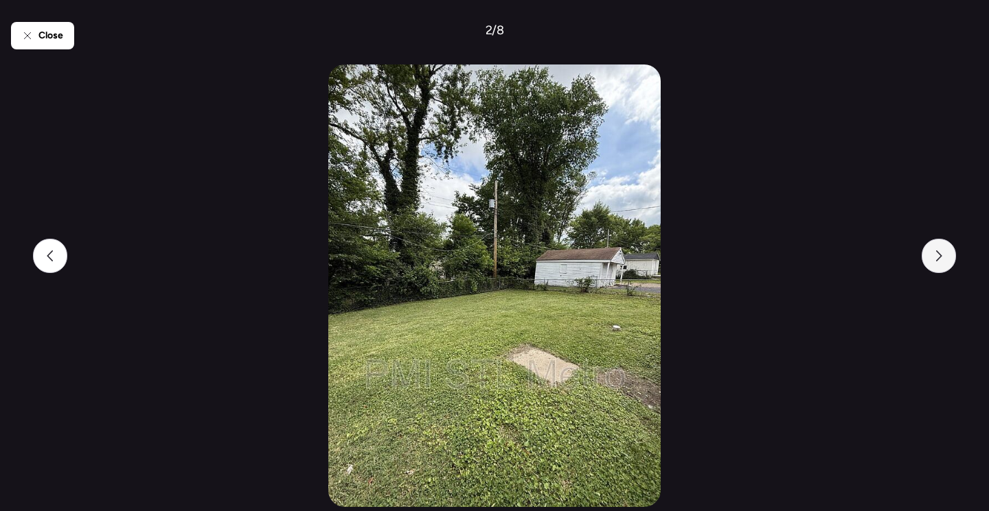
click at [935, 257] on icon at bounding box center [938, 256] width 11 height 11
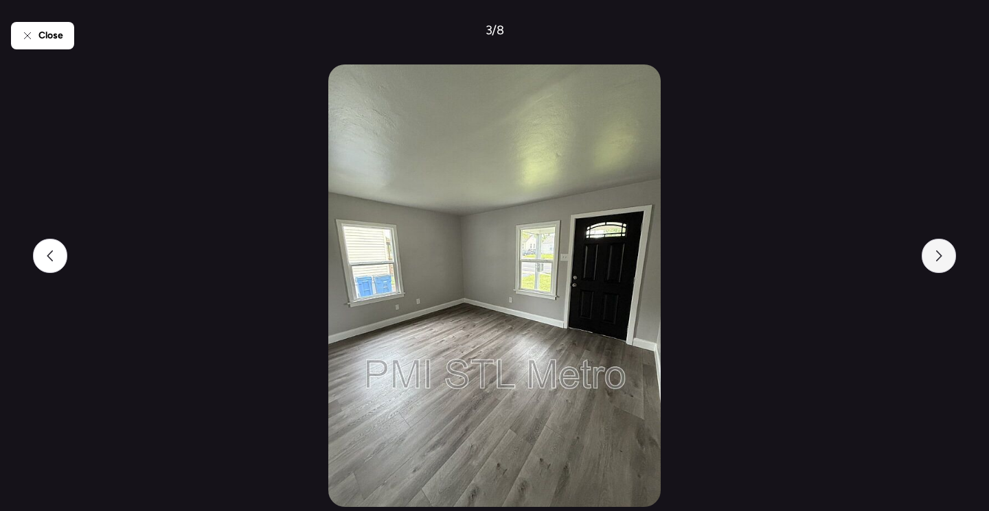
click at [935, 257] on icon at bounding box center [938, 256] width 11 height 11
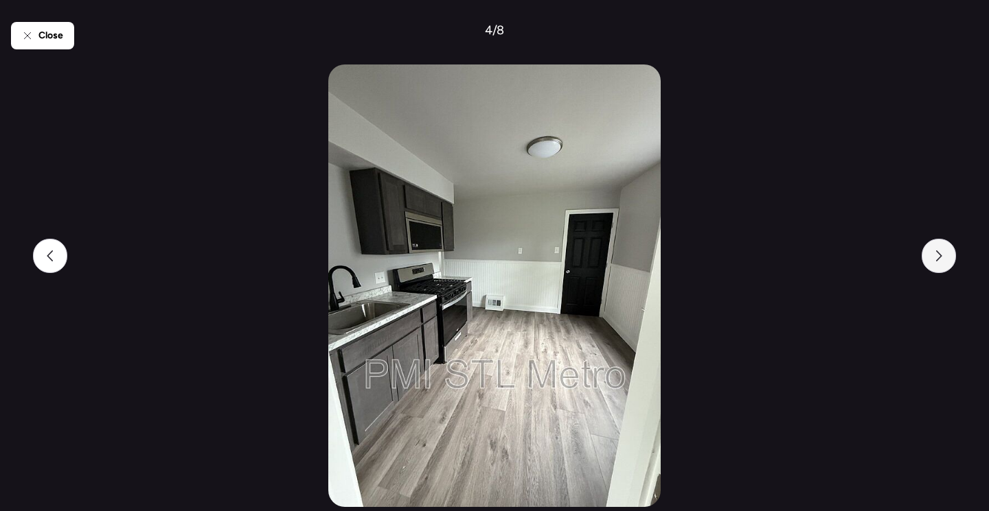
click at [935, 257] on icon at bounding box center [938, 256] width 11 height 11
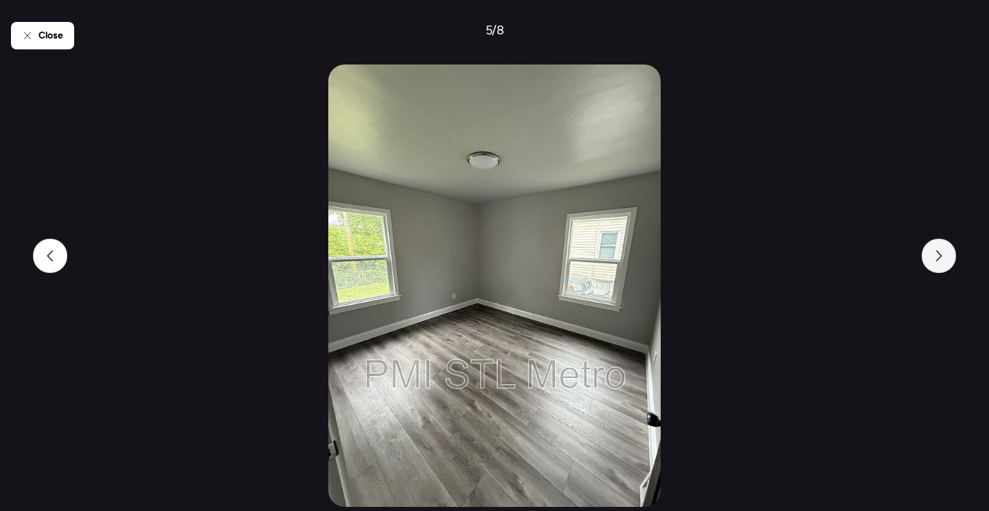
click at [935, 257] on icon at bounding box center [938, 256] width 11 height 11
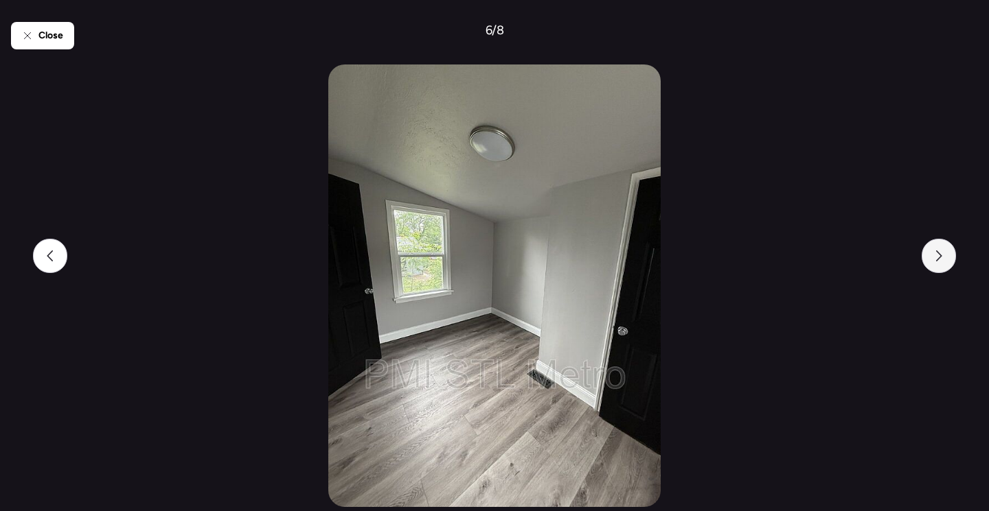
click at [935, 257] on icon at bounding box center [938, 256] width 11 height 11
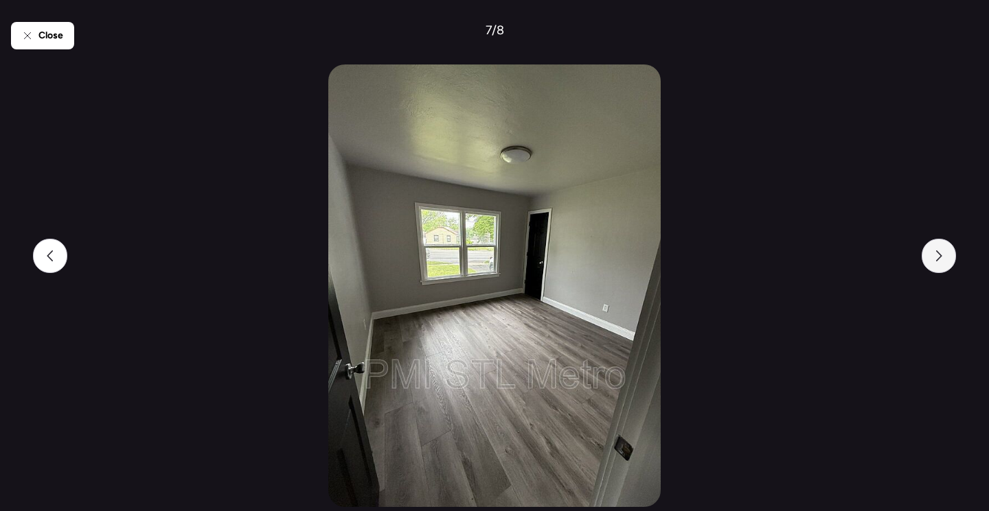
click at [935, 257] on icon at bounding box center [938, 256] width 11 height 11
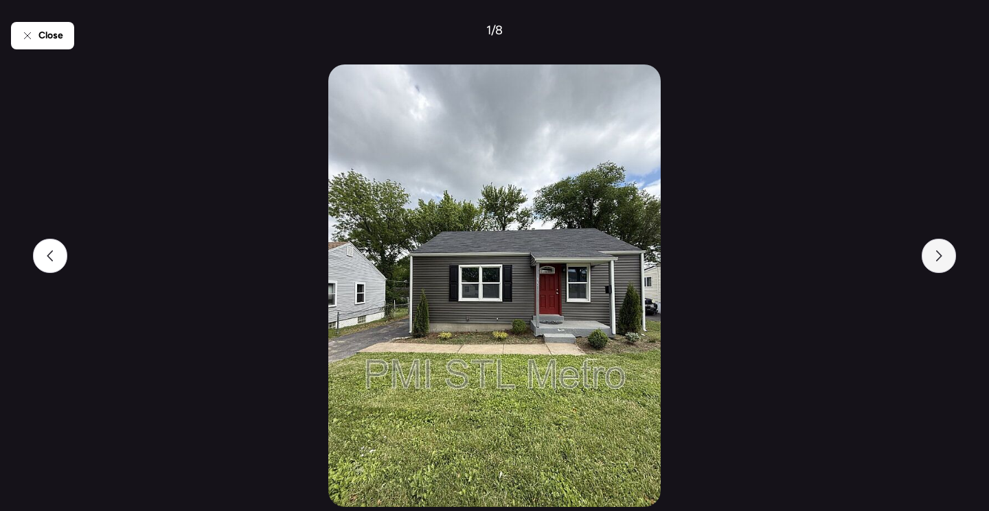
click at [935, 257] on icon at bounding box center [938, 256] width 11 height 11
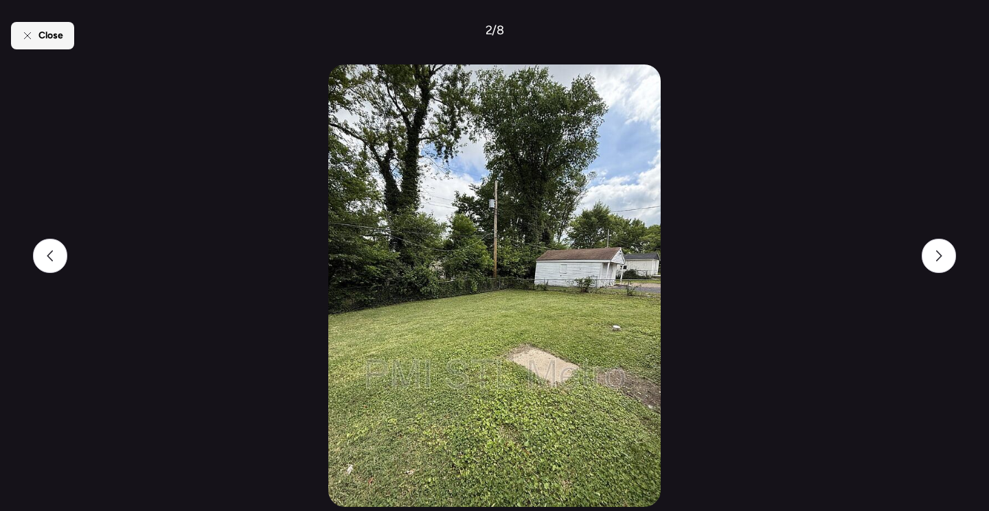
click at [37, 28] on div "Close" at bounding box center [42, 35] width 63 height 27
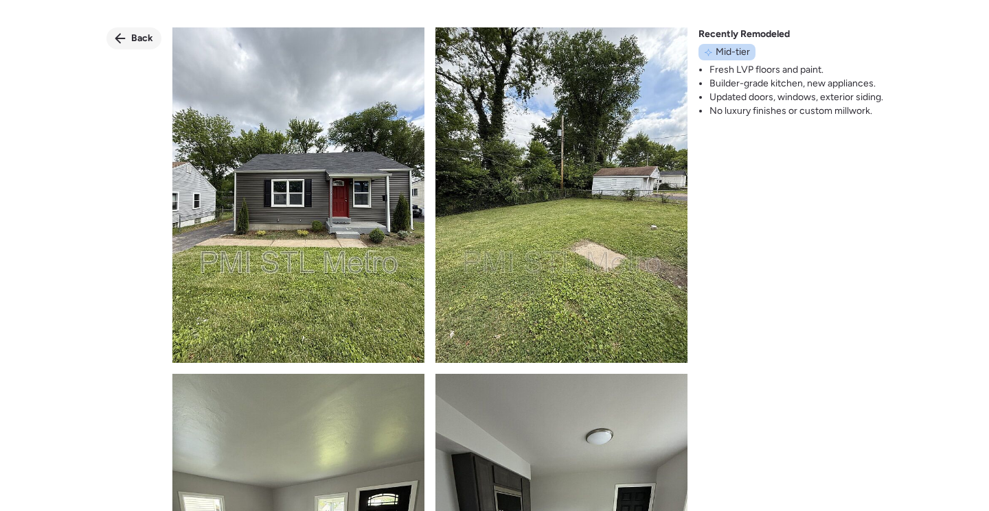
click at [128, 38] on div "Back" at bounding box center [133, 38] width 55 height 22
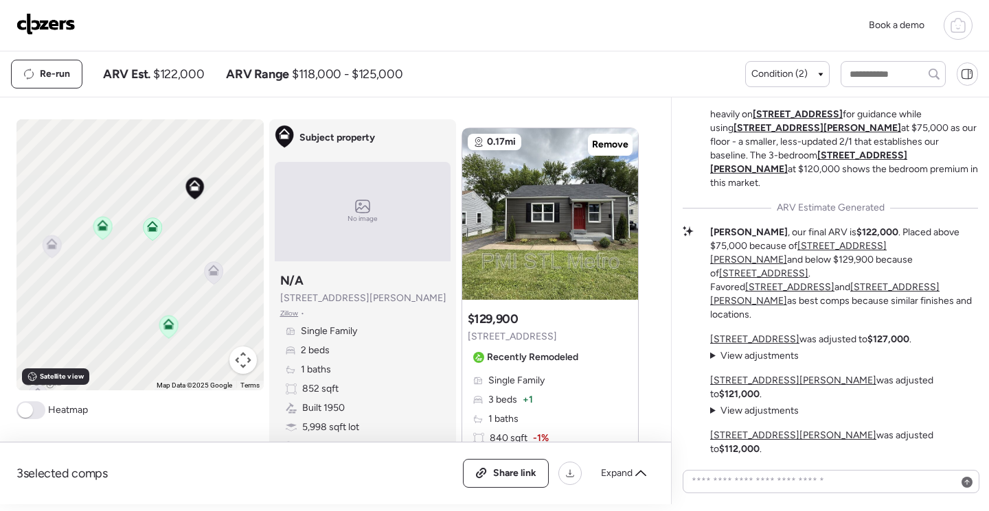
scroll to position [-143, 0]
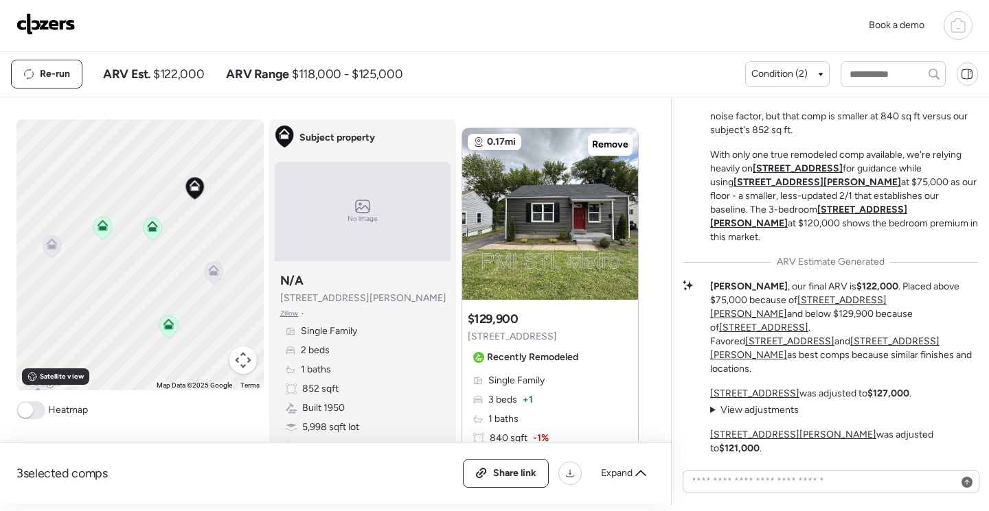
click at [735, 95] on u "8051 Airport Rd" at bounding box center [764, 89] width 90 height 12
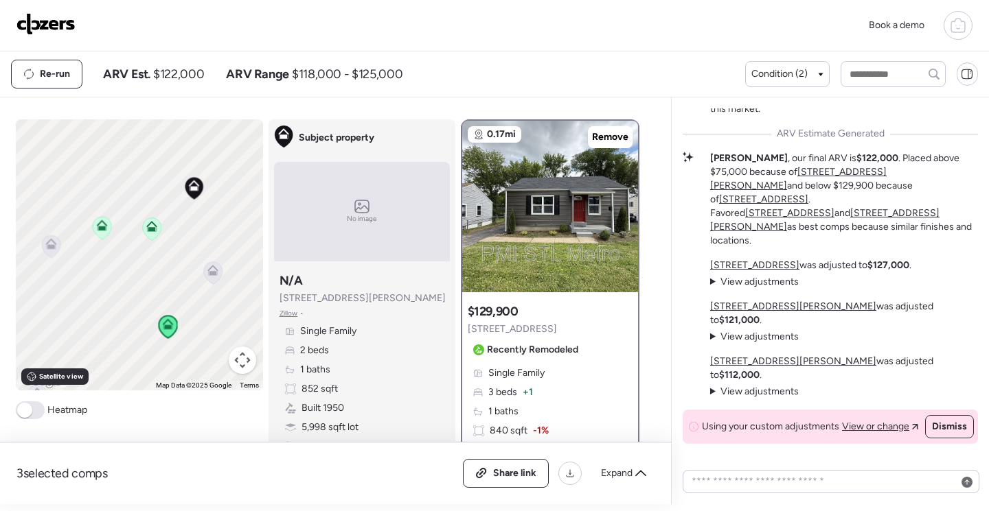
scroll to position [-6, 0]
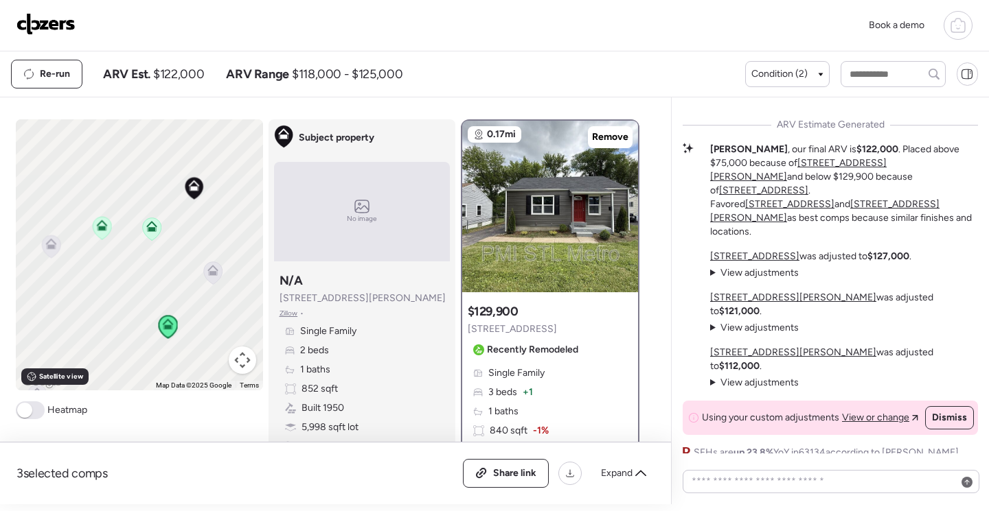
click at [958, 27] on icon at bounding box center [957, 25] width 16 height 16
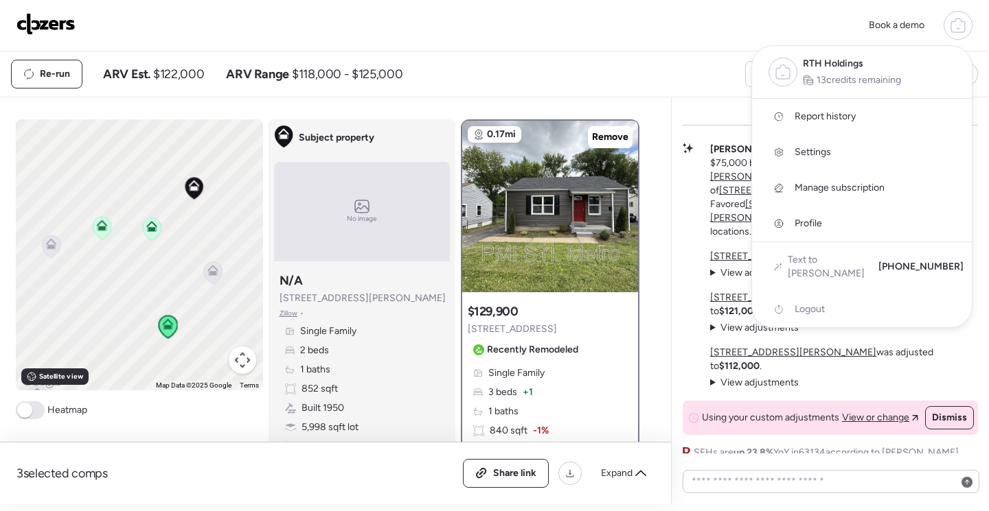
click at [573, 61] on div at bounding box center [494, 217] width 989 height 511
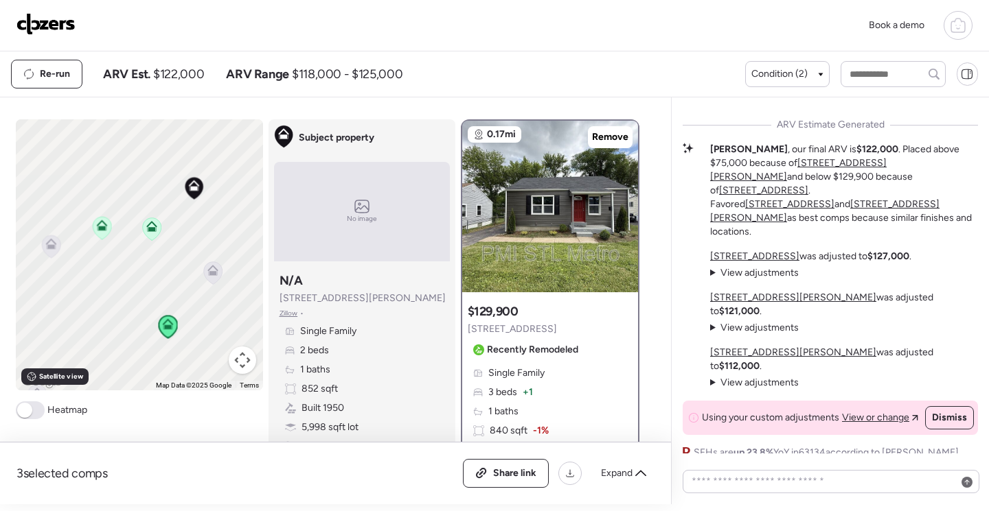
click at [46, 30] on img at bounding box center [45, 24] width 59 height 22
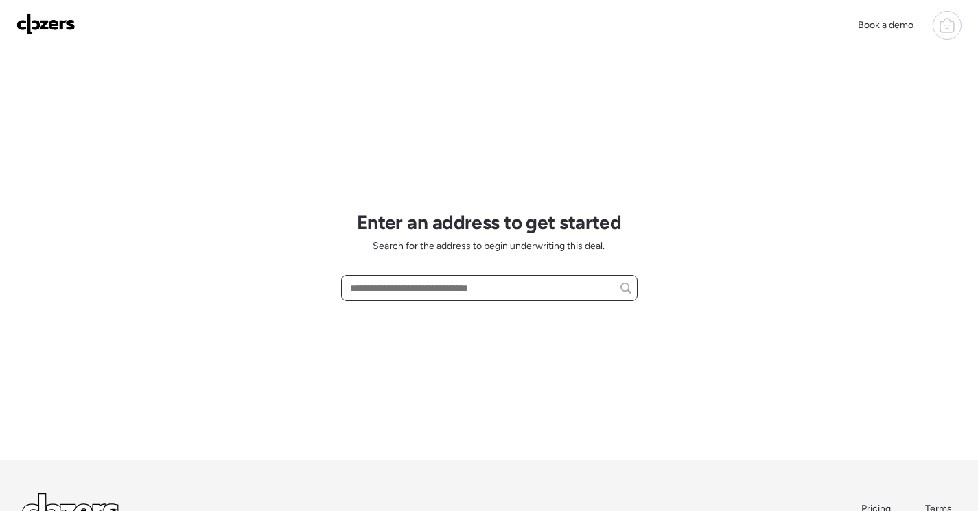
click at [454, 286] on input "text" at bounding box center [489, 288] width 284 height 19
paste input "**********"
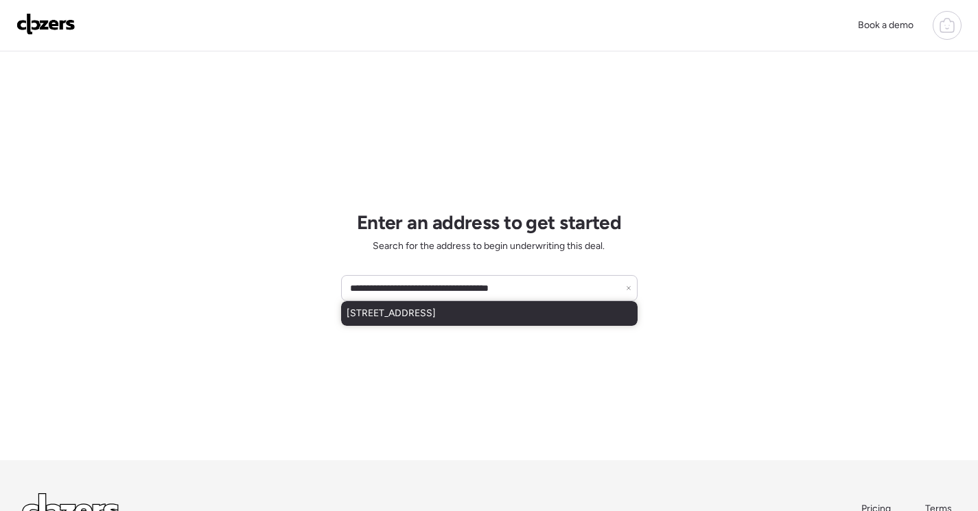
click at [531, 308] on div "1239 Congress Ave, Saint Louis, MO, 63138" at bounding box center [489, 313] width 297 height 25
type input "**********"
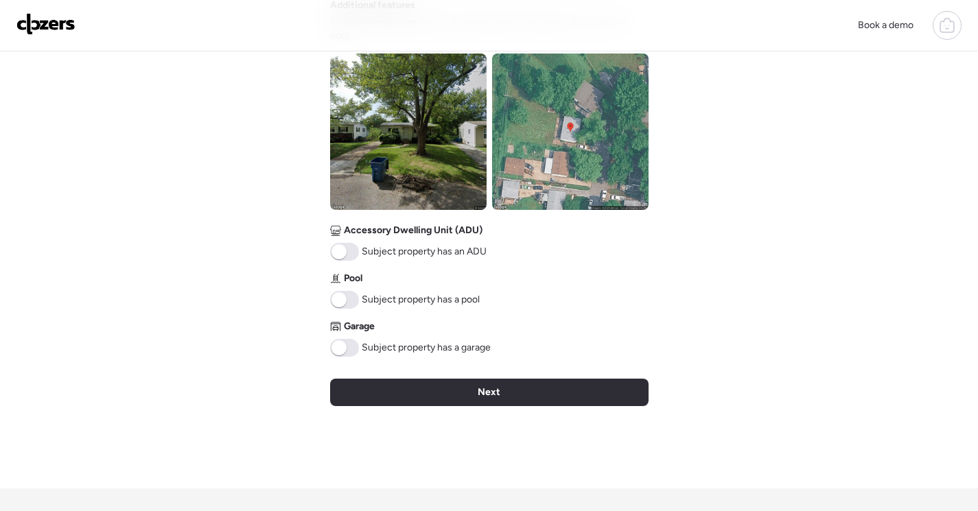
scroll to position [549, 0]
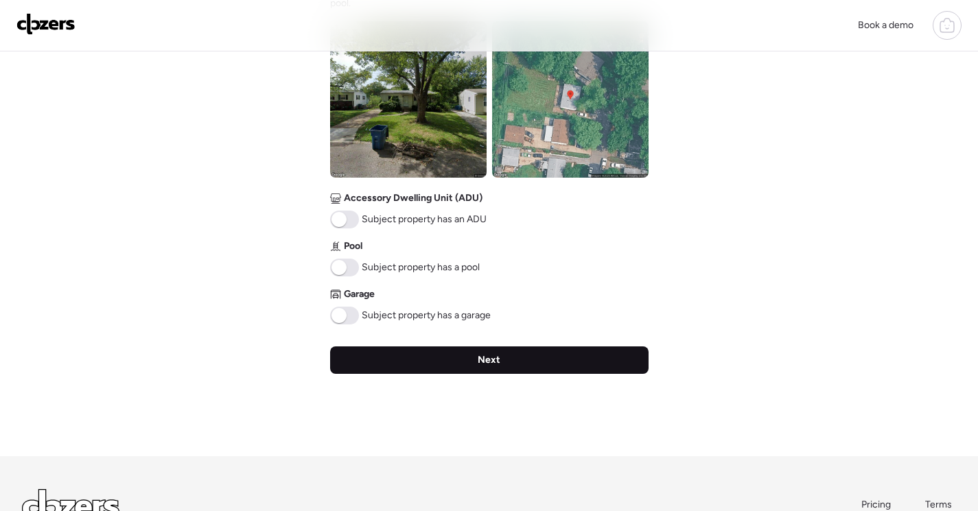
click at [566, 361] on div "Next" at bounding box center [489, 360] width 319 height 27
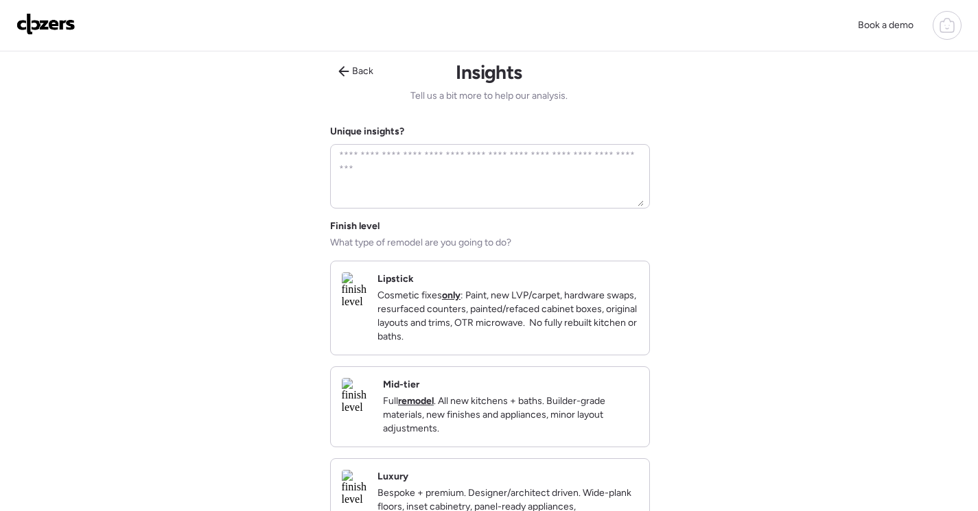
scroll to position [0, 0]
click at [537, 417] on p "Full remodel . All new kitchens + baths. Builder-grade materials, new finishes …" at bounding box center [510, 417] width 255 height 41
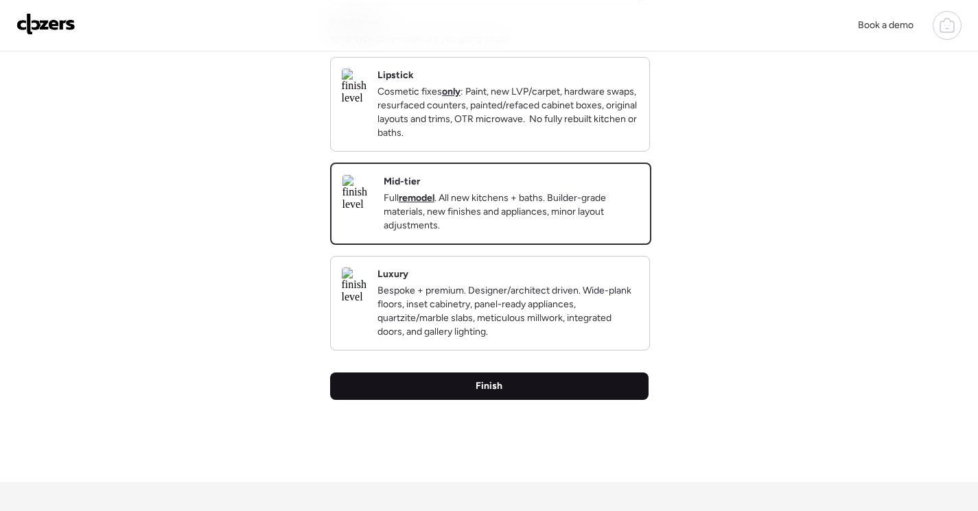
drag, startPoint x: 544, startPoint y: 413, endPoint x: 781, endPoint y: 404, distance: 237.0
click at [545, 400] on div "Finish" at bounding box center [489, 386] width 319 height 27
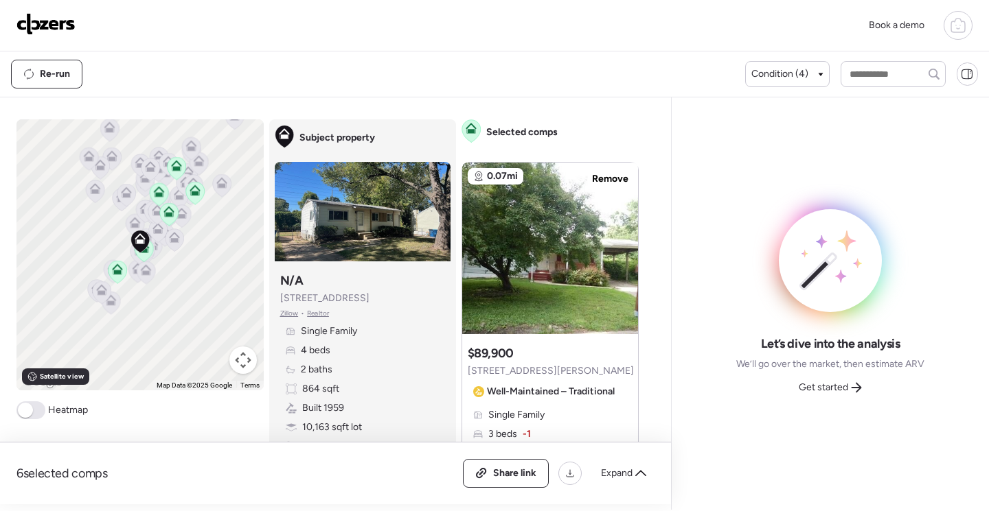
click at [829, 387] on span "Get started" at bounding box center [822, 388] width 49 height 14
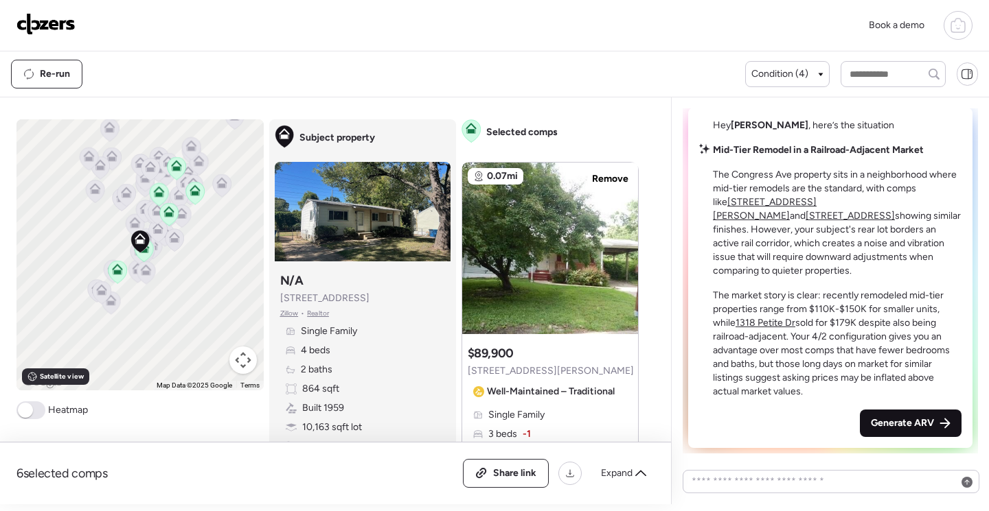
click at [884, 425] on span "Generate ARV" at bounding box center [901, 424] width 63 height 14
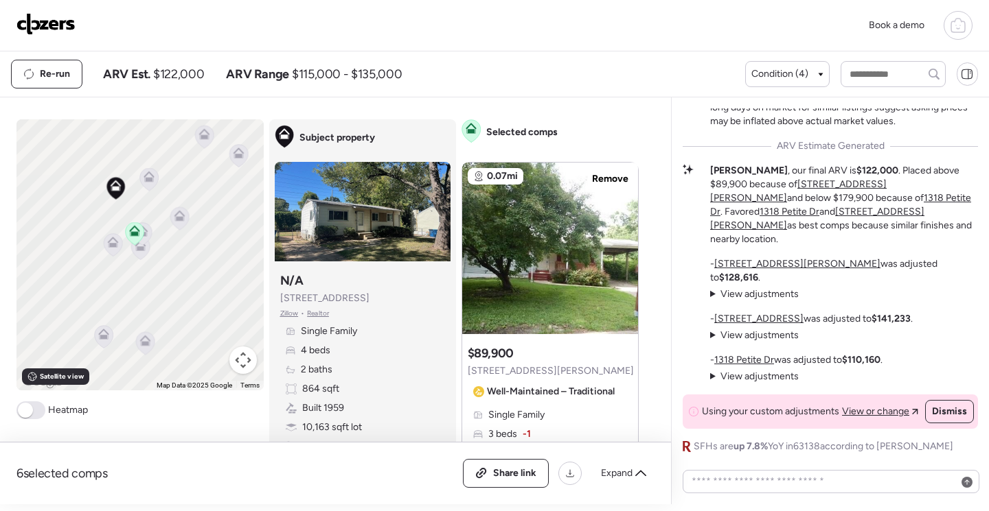
drag, startPoint x: 188, startPoint y: 275, endPoint x: 218, endPoint y: 298, distance: 38.2
click at [218, 297] on div "To activate drag with keyboard, press Alt + Enter. Once in keyboard drag state,…" at bounding box center [139, 254] width 247 height 271
drag, startPoint x: 128, startPoint y: 316, endPoint x: 155, endPoint y: 211, distance: 109.2
click at [155, 211] on div "To activate drag with keyboard, press Alt + Enter. Once in keyboard drag state,…" at bounding box center [139, 254] width 247 height 271
drag, startPoint x: 152, startPoint y: 258, endPoint x: 156, endPoint y: 311, distance: 53.0
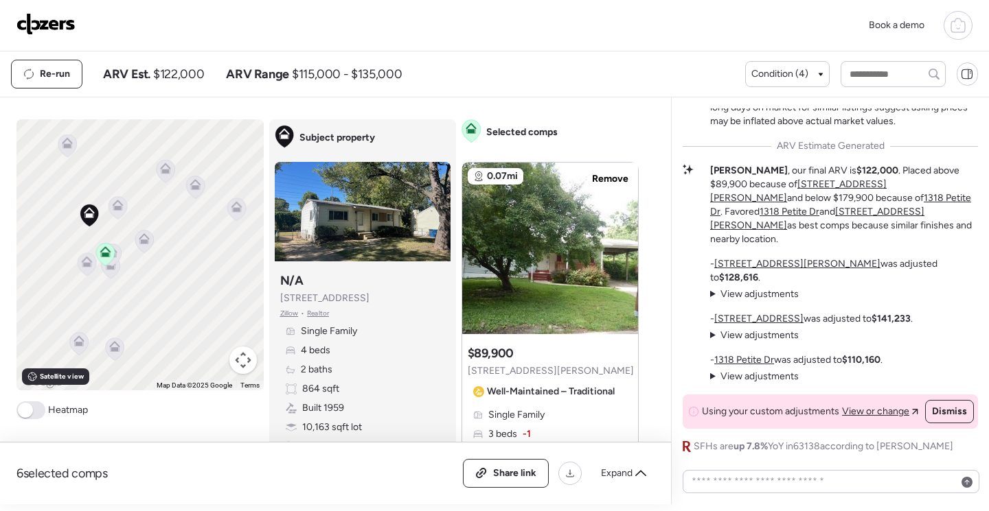
click at [156, 312] on div "To activate drag with keyboard, press Alt + Enter. Once in keyboard drag state,…" at bounding box center [139, 254] width 247 height 271
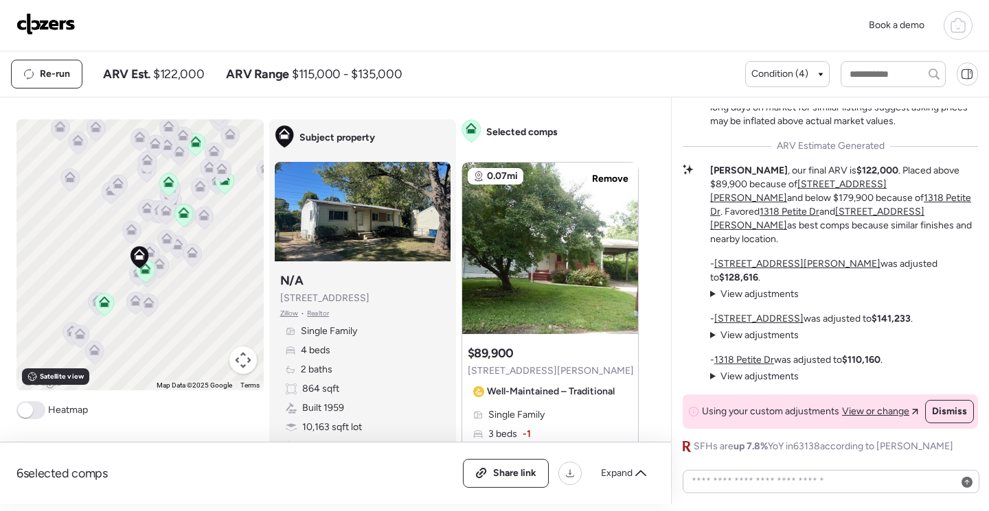
click at [100, 304] on icon at bounding box center [104, 305] width 9 height 4
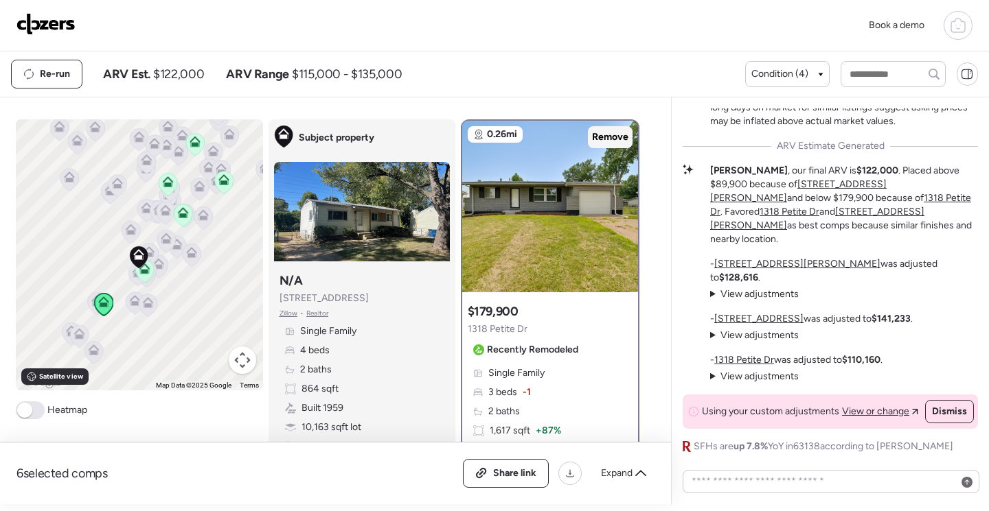
click at [614, 137] on span "Remove" at bounding box center [610, 137] width 36 height 14
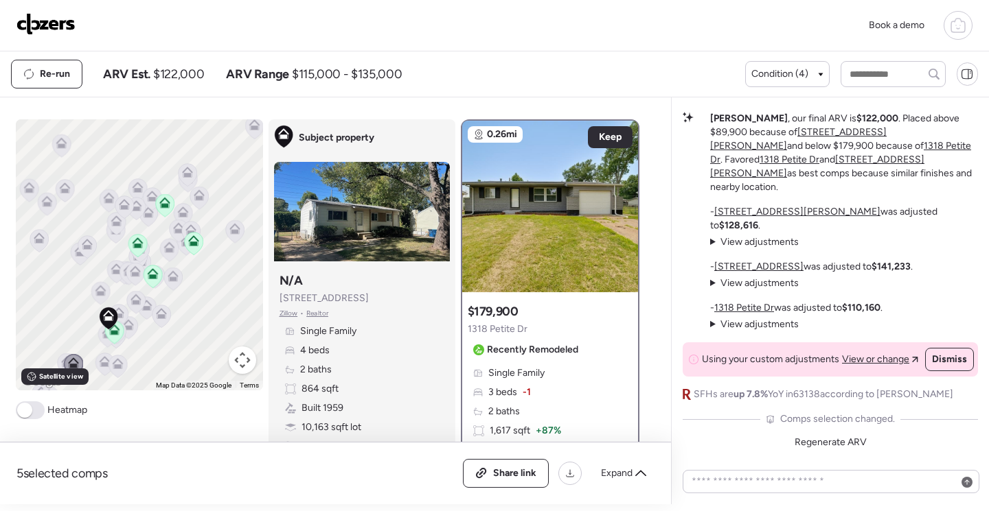
drag, startPoint x: 208, startPoint y: 285, endPoint x: 185, endPoint y: 312, distance: 36.0
click at [186, 325] on div "To activate drag with keyboard, press Alt + Enter. Once in keyboard drag state,…" at bounding box center [139, 254] width 247 height 271
click at [161, 196] on icon at bounding box center [165, 196] width 10 height 6
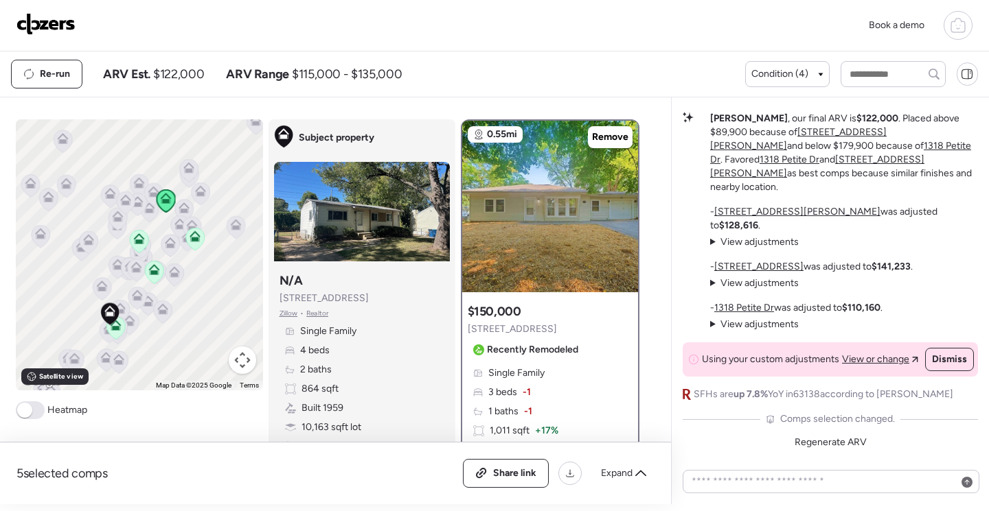
click at [115, 327] on icon at bounding box center [115, 325] width 11 height 11
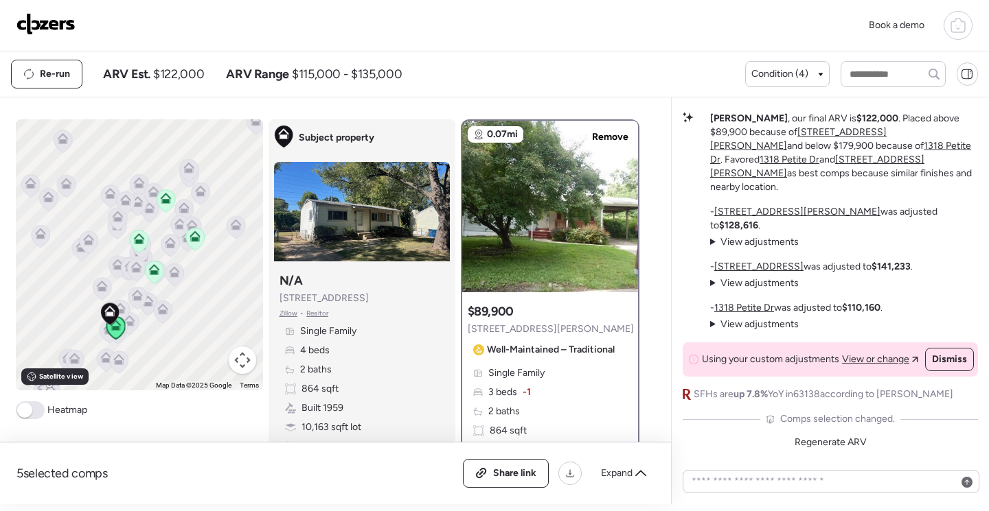
click at [160, 199] on icon at bounding box center [165, 198] width 11 height 11
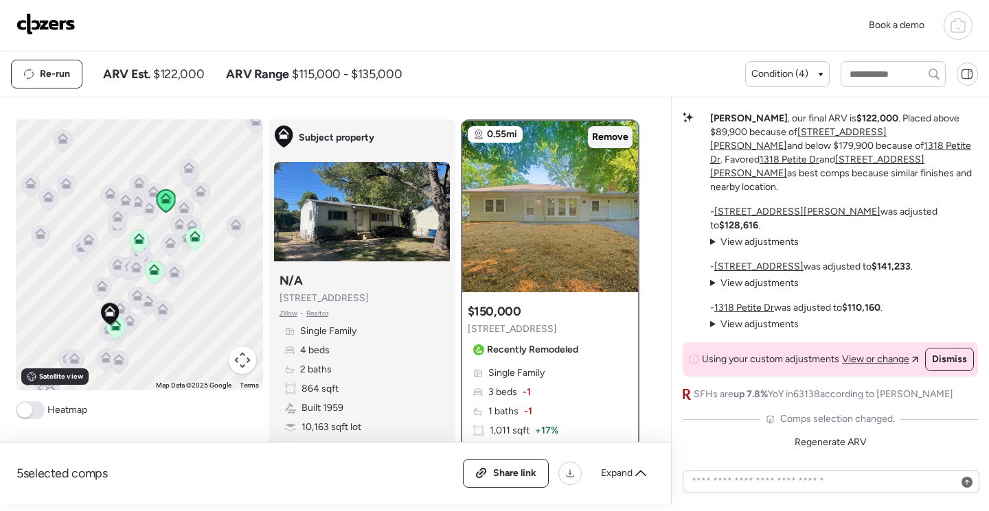
click at [604, 138] on span "Remove" at bounding box center [610, 137] width 36 height 14
click at [191, 240] on icon at bounding box center [194, 239] width 9 height 4
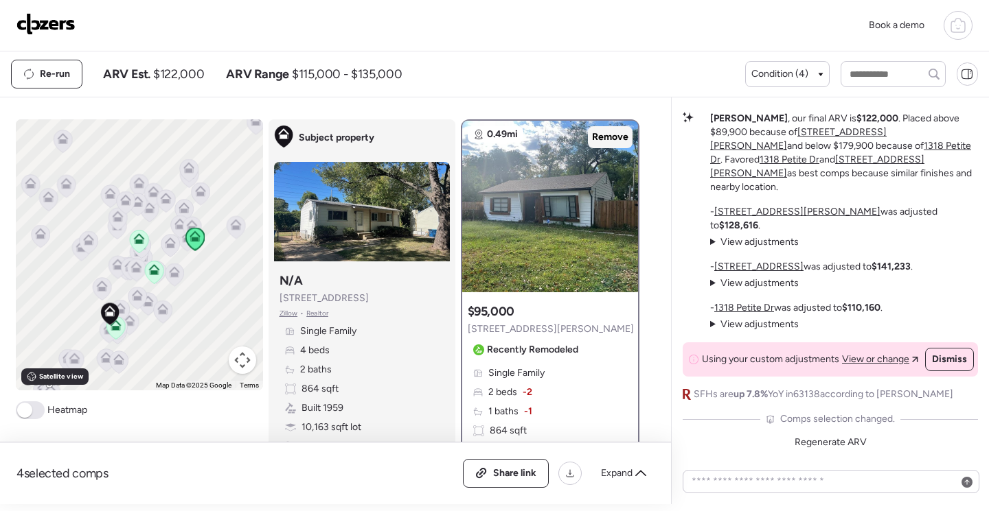
click at [612, 141] on span "Remove" at bounding box center [610, 137] width 36 height 14
click at [133, 239] on icon at bounding box center [138, 238] width 11 height 11
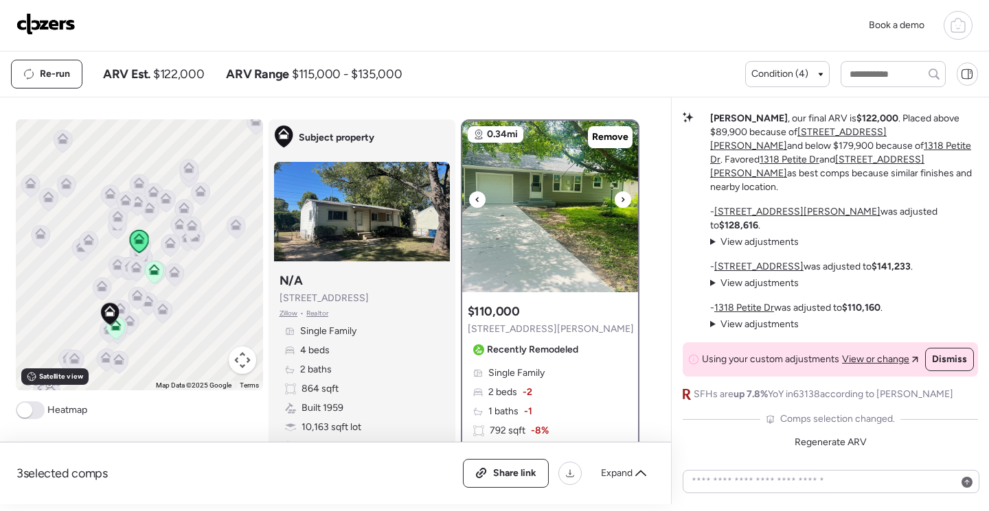
click at [621, 205] on div at bounding box center [622, 200] width 16 height 16
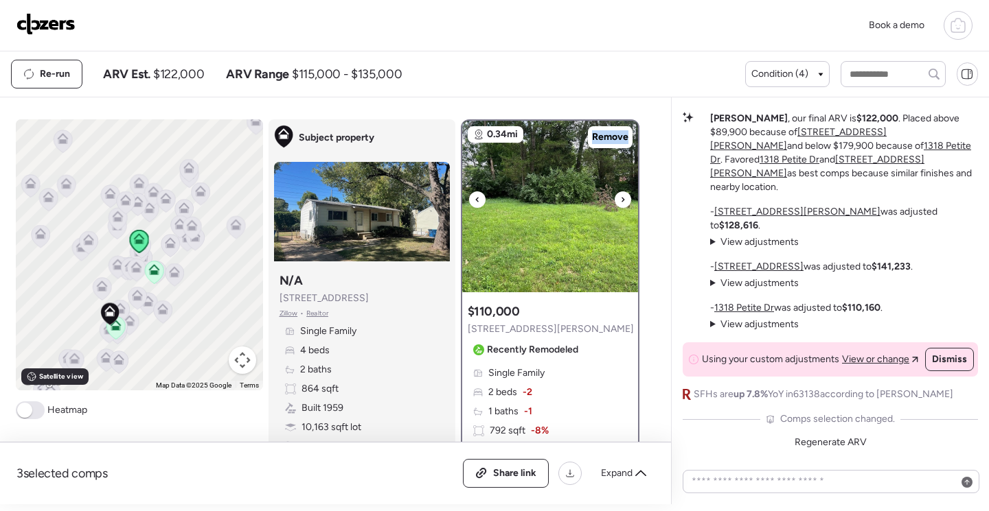
click at [621, 205] on div at bounding box center [622, 200] width 16 height 16
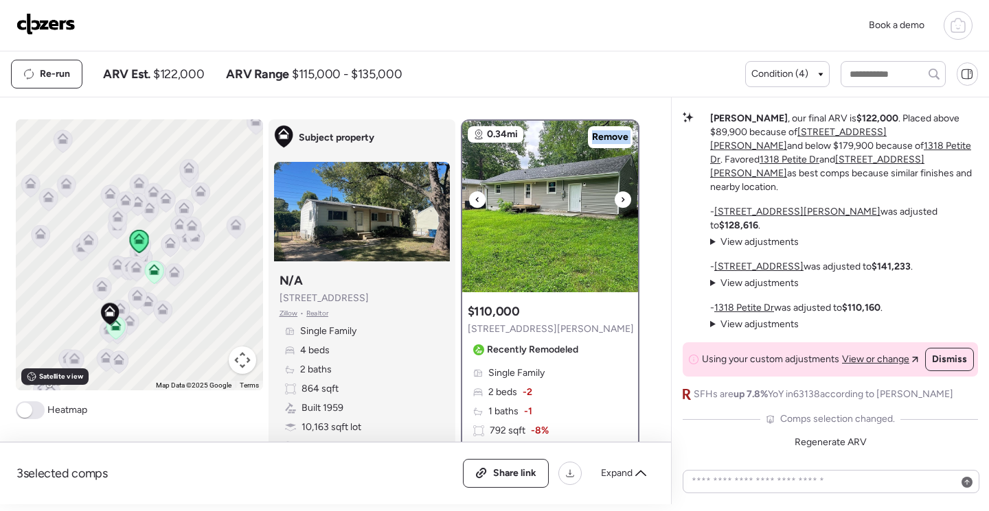
click at [621, 205] on div at bounding box center [622, 200] width 16 height 16
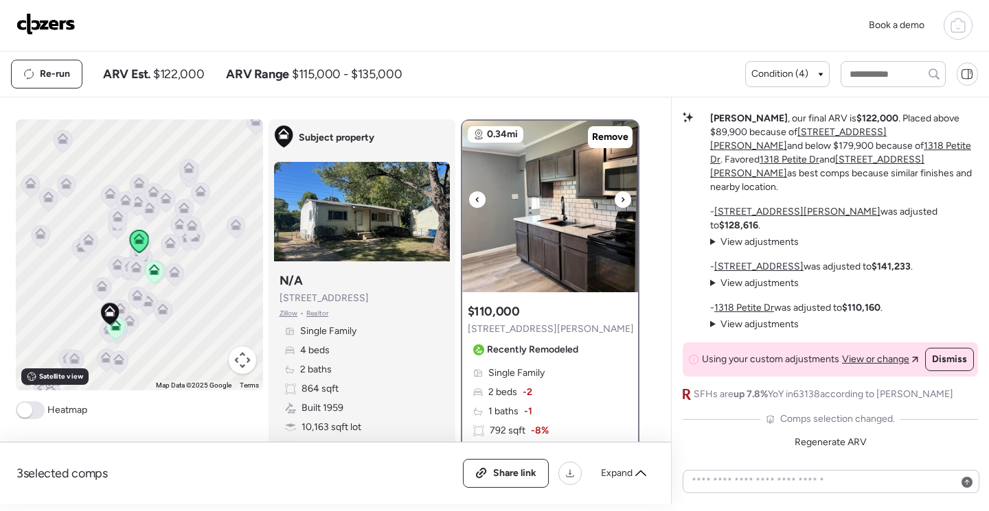
click at [620, 205] on icon at bounding box center [622, 200] width 5 height 16
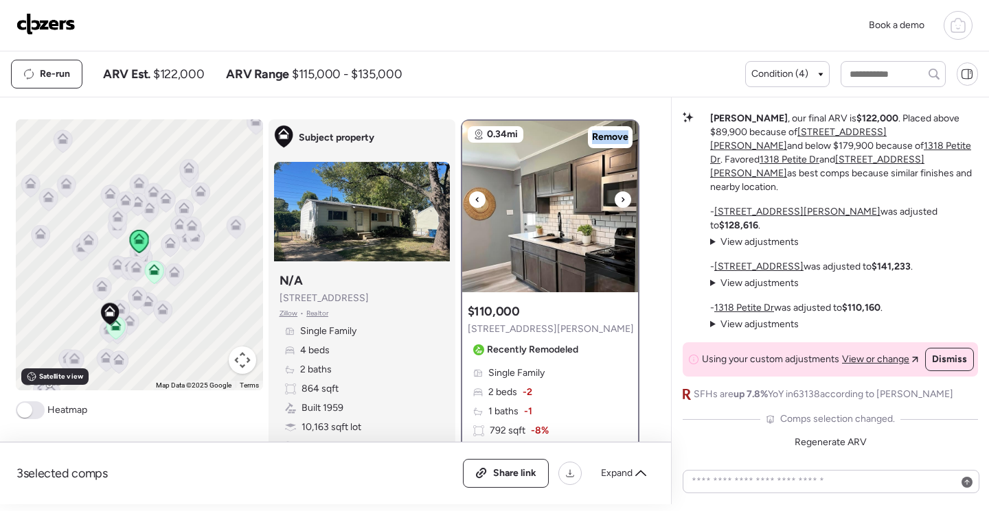
click at [620, 205] on icon at bounding box center [622, 200] width 5 height 16
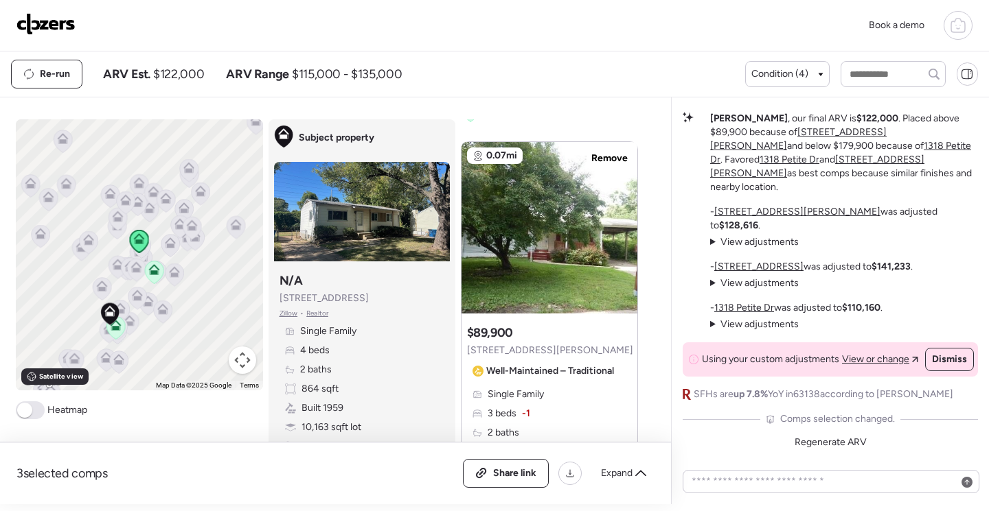
scroll to position [687, 0]
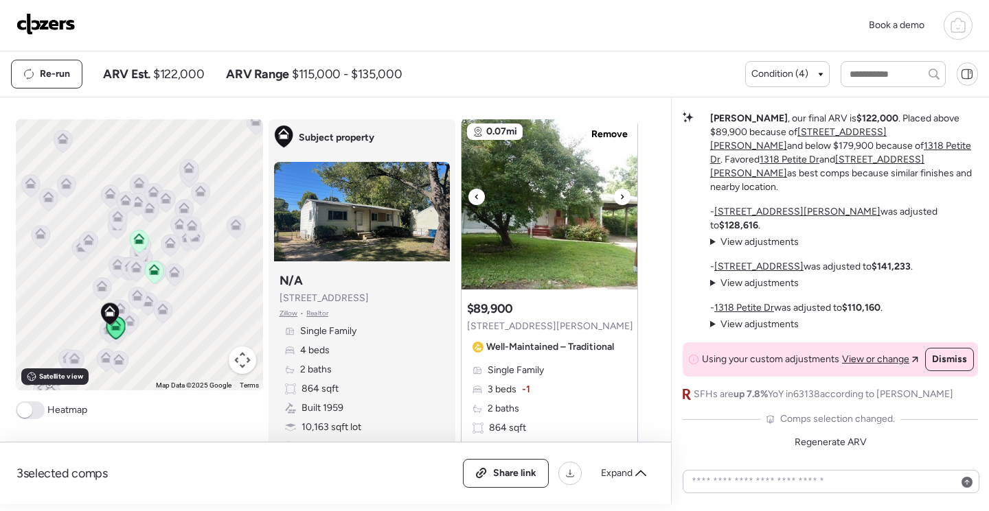
click at [619, 198] on icon at bounding box center [621, 197] width 5 height 16
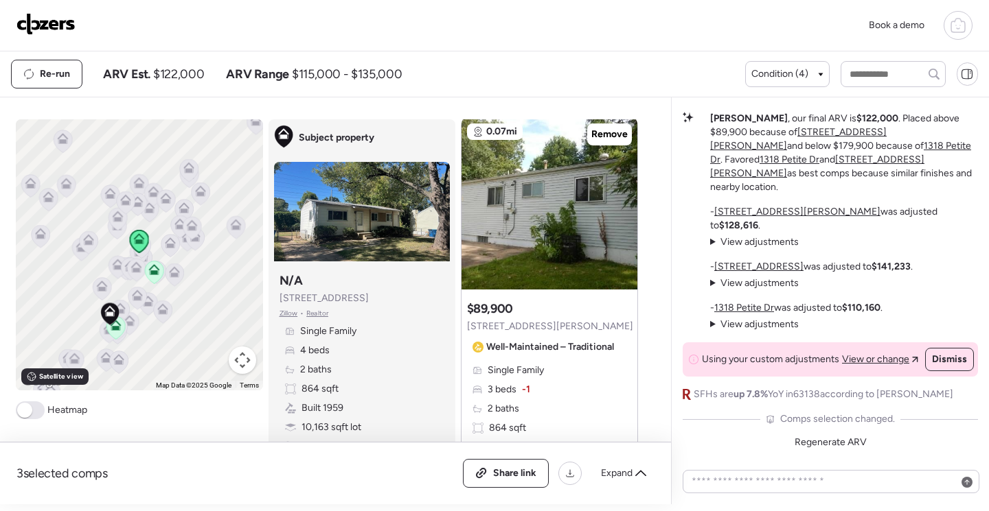
click at [114, 324] on icon at bounding box center [115, 325] width 11 height 11
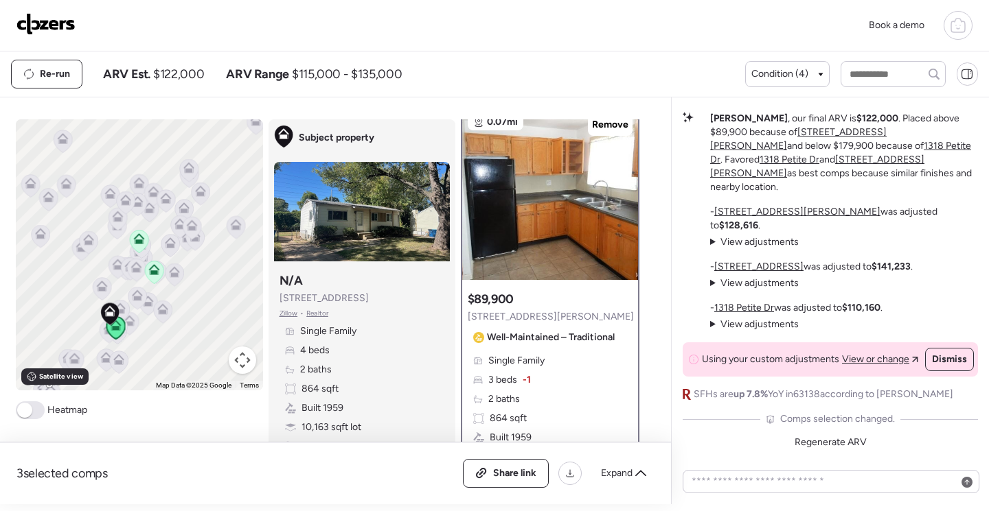
scroll to position [0, 0]
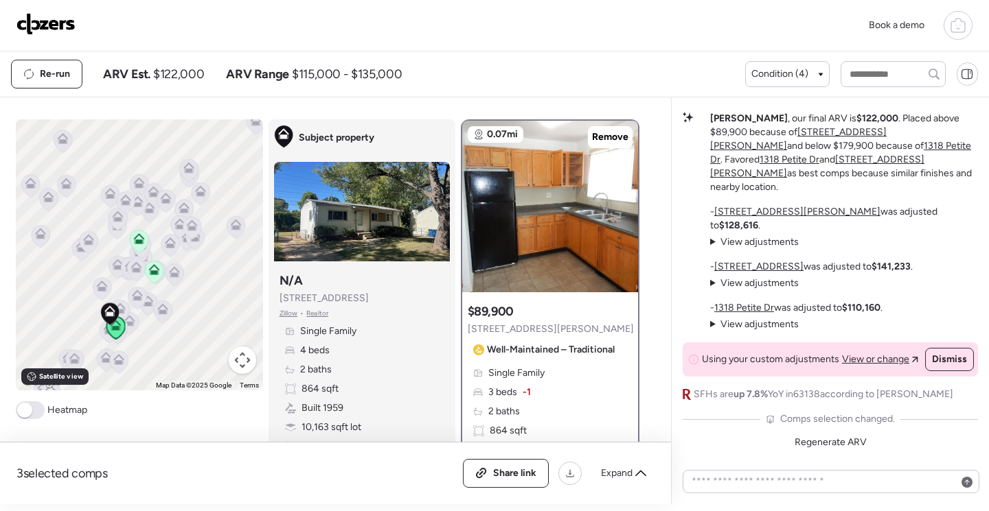
click at [132, 299] on icon at bounding box center [136, 298] width 9 height 4
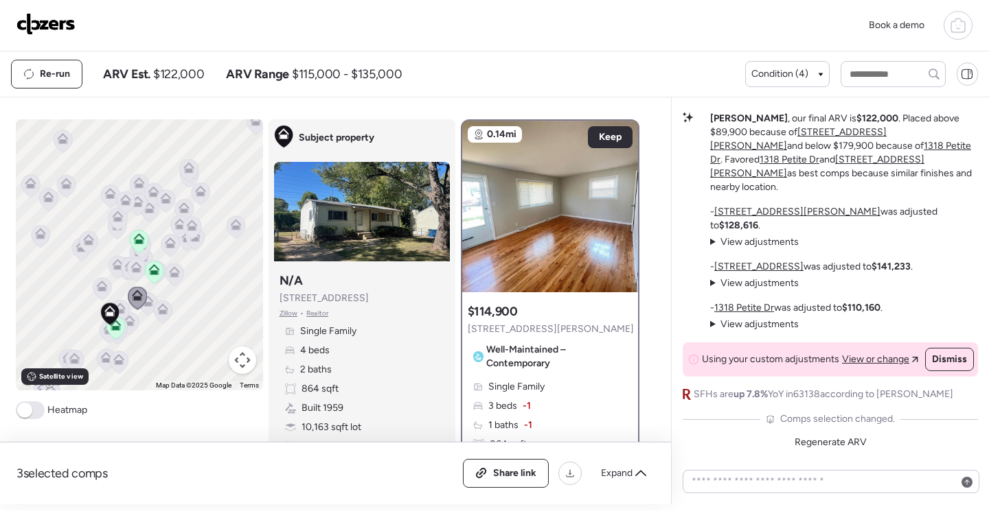
click at [117, 309] on icon at bounding box center [120, 308] width 11 height 11
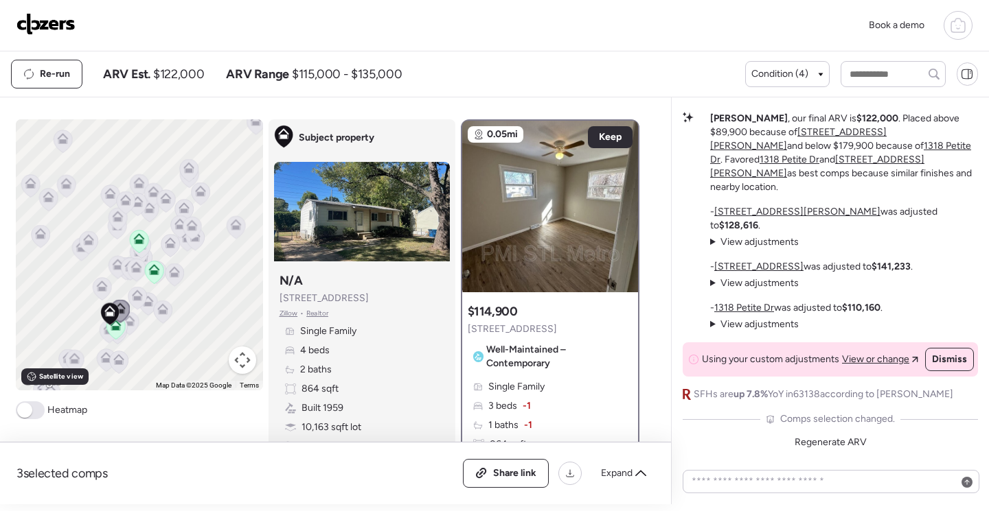
click at [139, 255] on div at bounding box center [262, 255] width 247 height 0
